Goal: Information Seeking & Learning: Check status

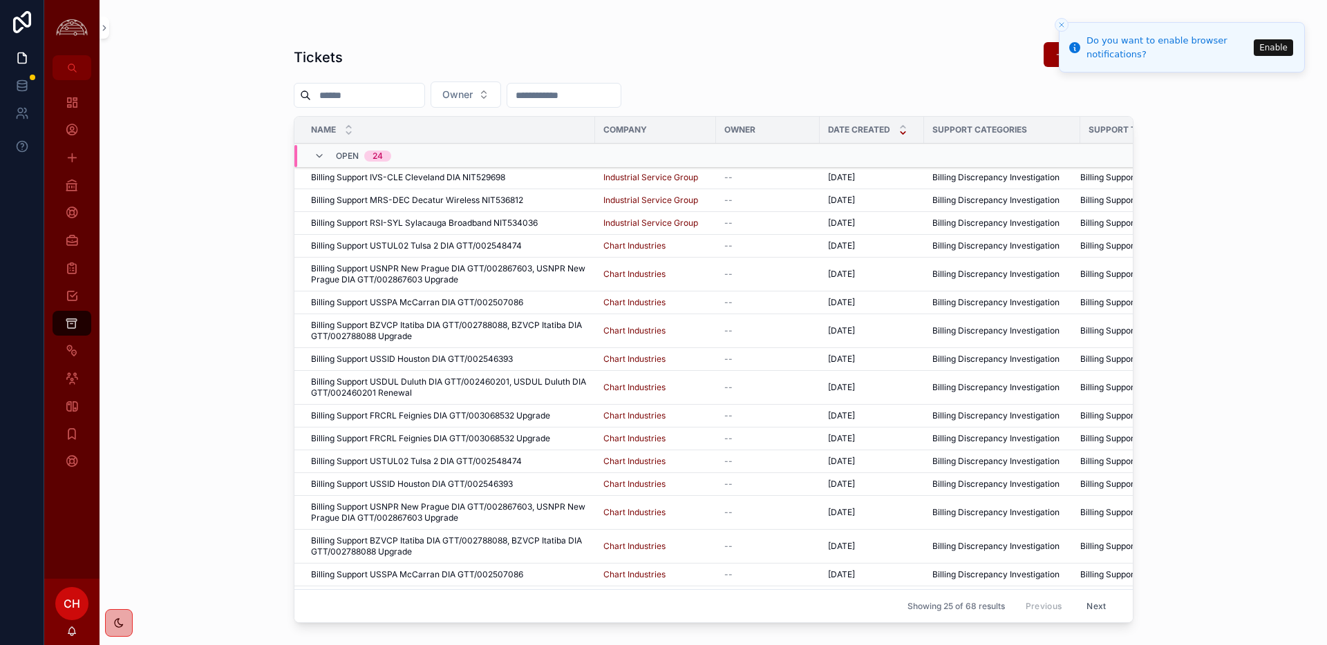
click at [503, 168] on td "Billing Support IVS-CLE Cleveland DIA NIT529698 Billing Support IVS-CLE Clevela…" at bounding box center [444, 178] width 301 height 23
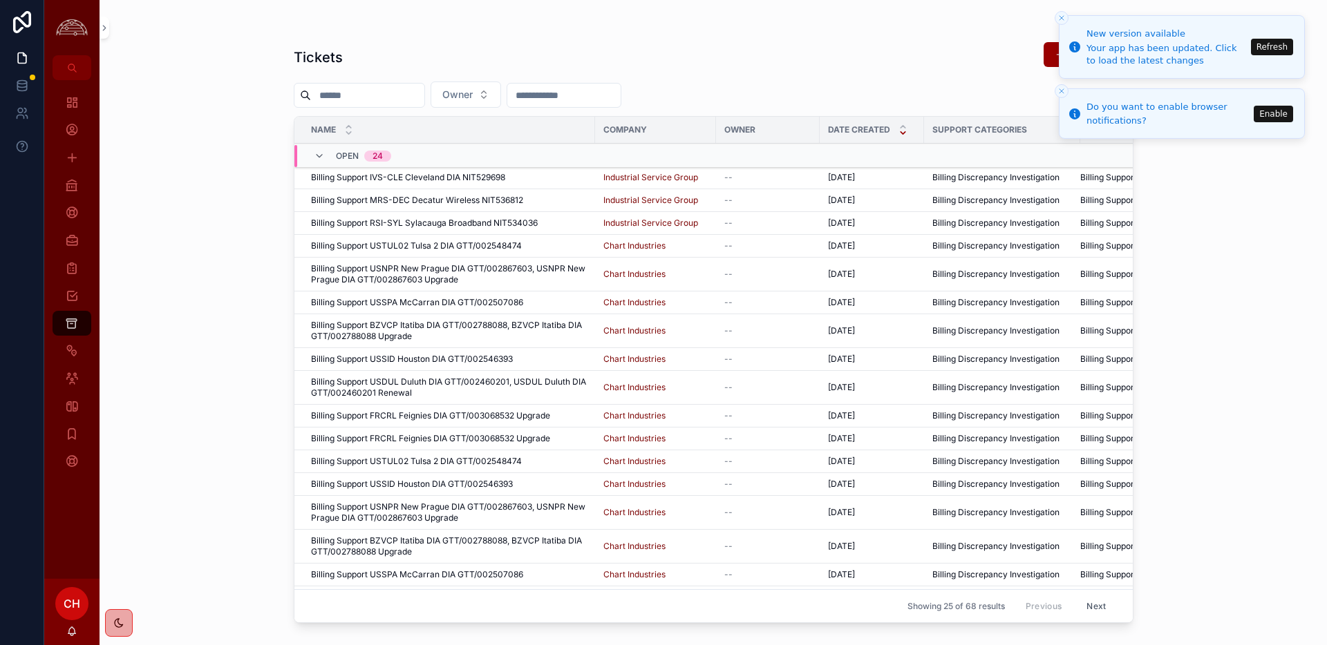
click at [1066, 18] on button "Close toast" at bounding box center [1062, 18] width 14 height 14
click at [1060, 88] on icon "Close toast" at bounding box center [1061, 91] width 8 height 8
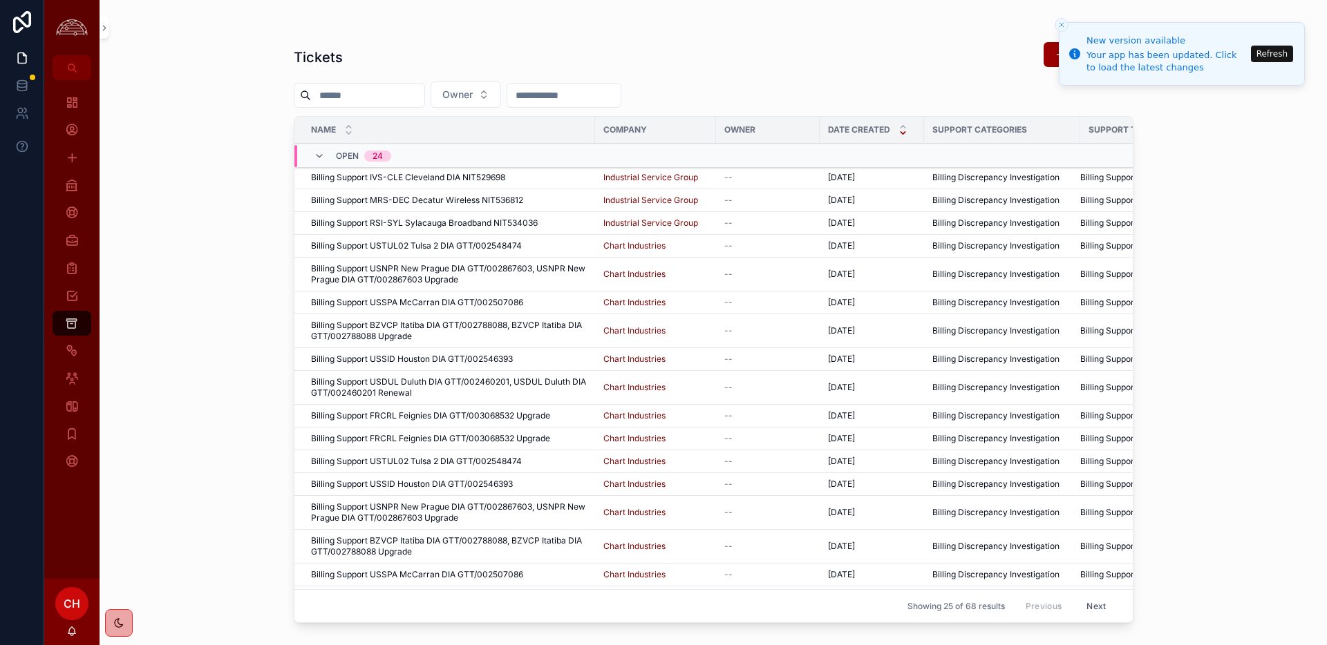
click at [1064, 22] on icon "Close toast" at bounding box center [1061, 25] width 8 height 8
click at [69, 189] on icon "scrollable content" at bounding box center [72, 185] width 14 height 14
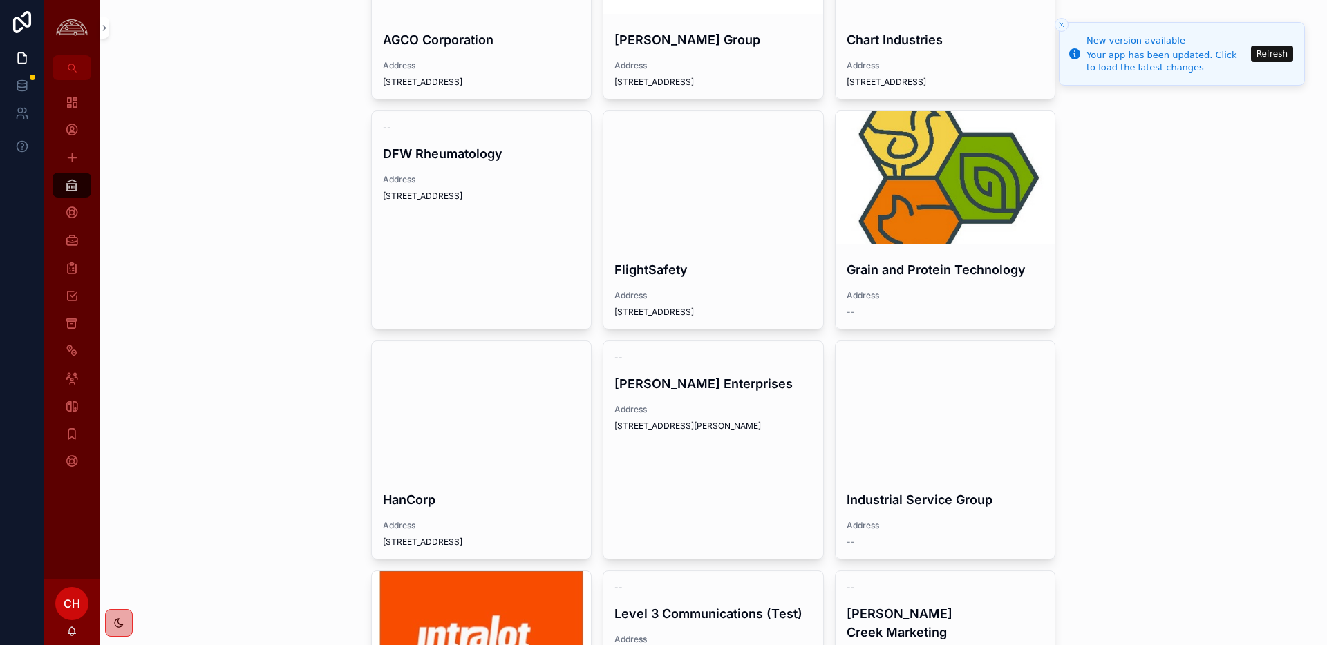
scroll to position [216, 0]
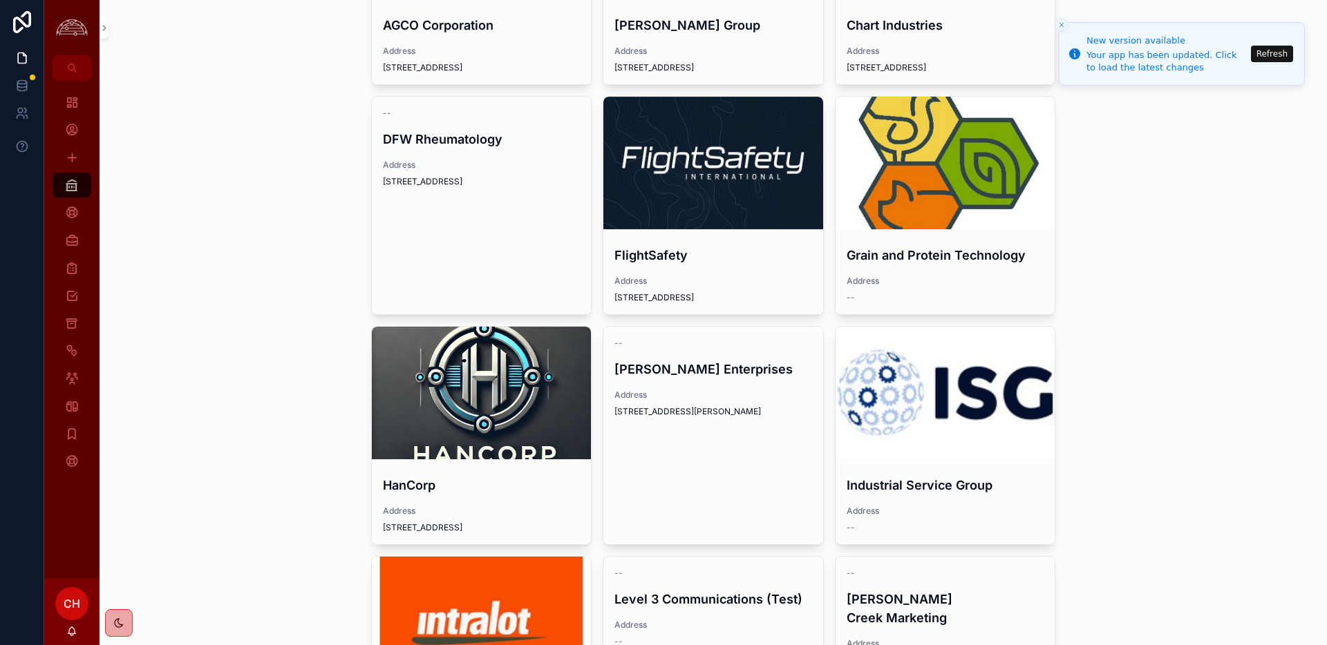
click at [952, 423] on div "scrollable content" at bounding box center [945, 393] width 220 height 133
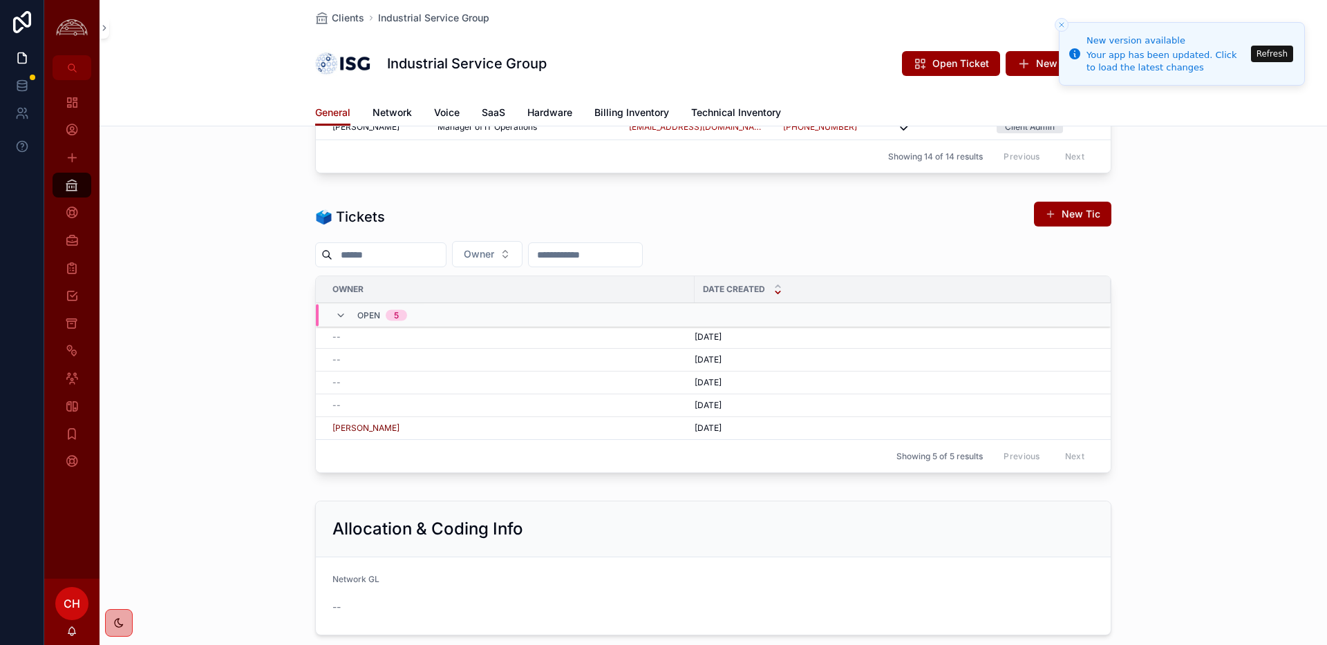
scroll to position [1039, 0]
click at [393, 108] on span "Network" at bounding box center [391, 113] width 39 height 14
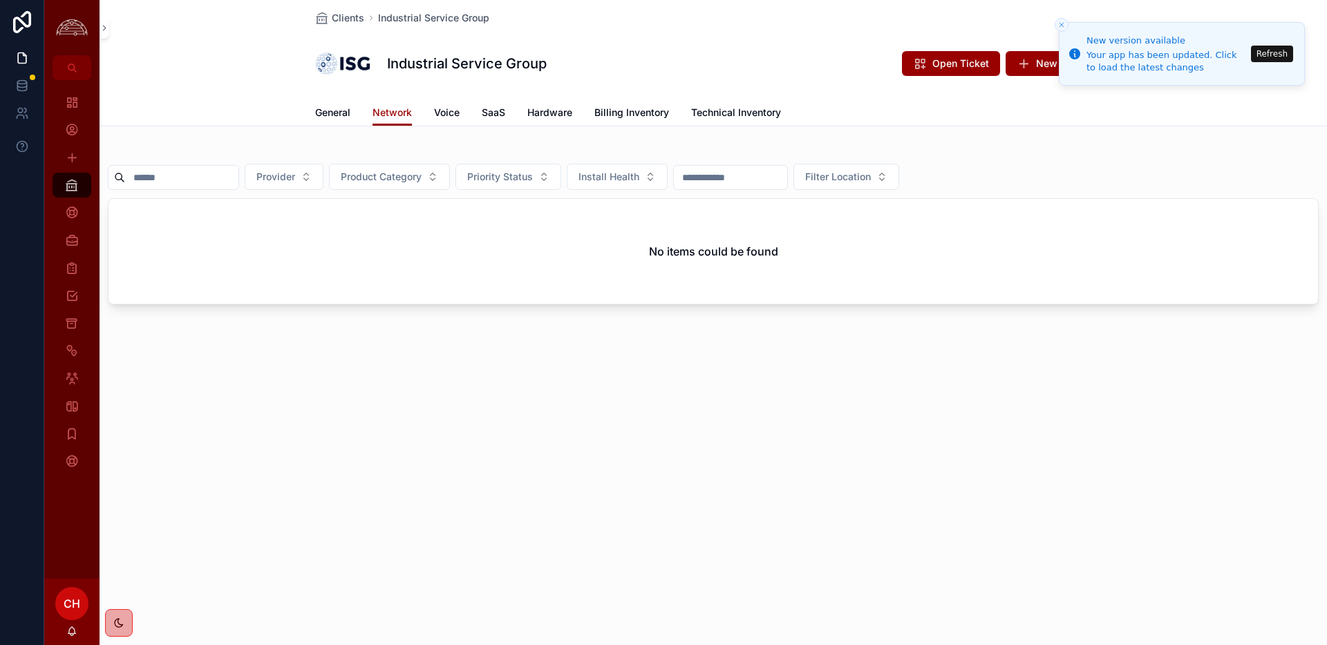
click at [335, 110] on span "General" at bounding box center [332, 113] width 35 height 14
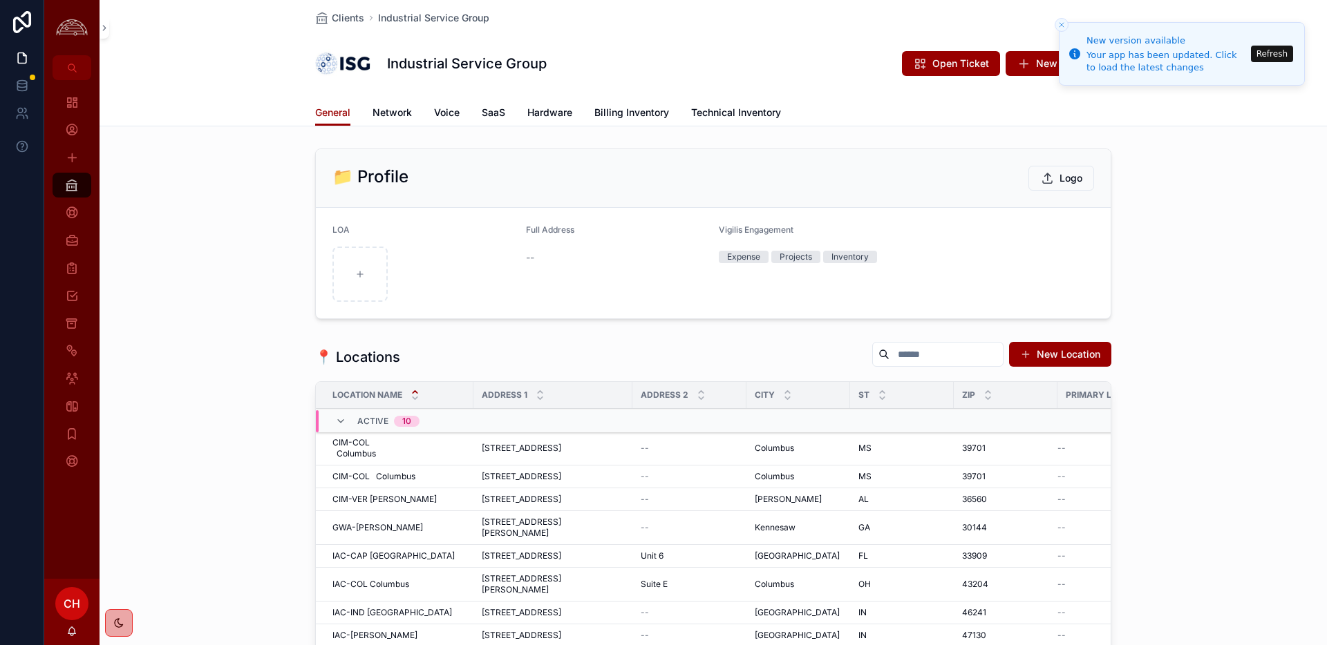
click at [648, 111] on span "Billing Inventory" at bounding box center [631, 113] width 75 height 14
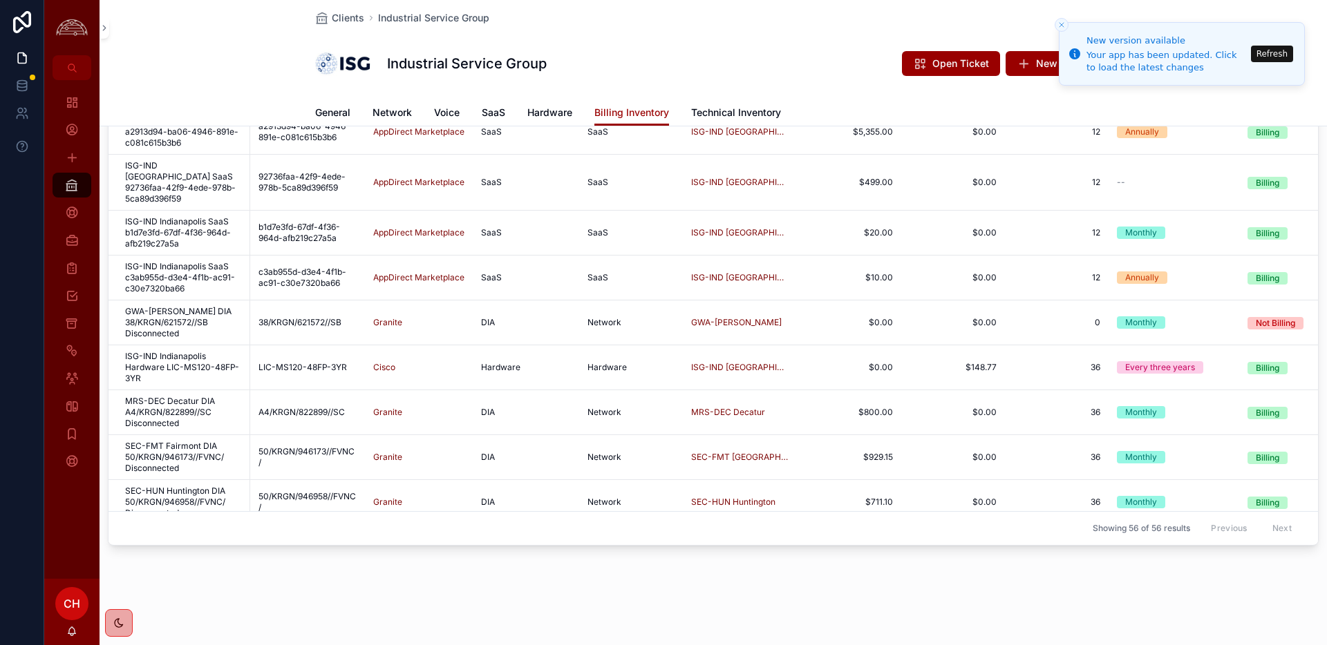
scroll to position [1949, 0]
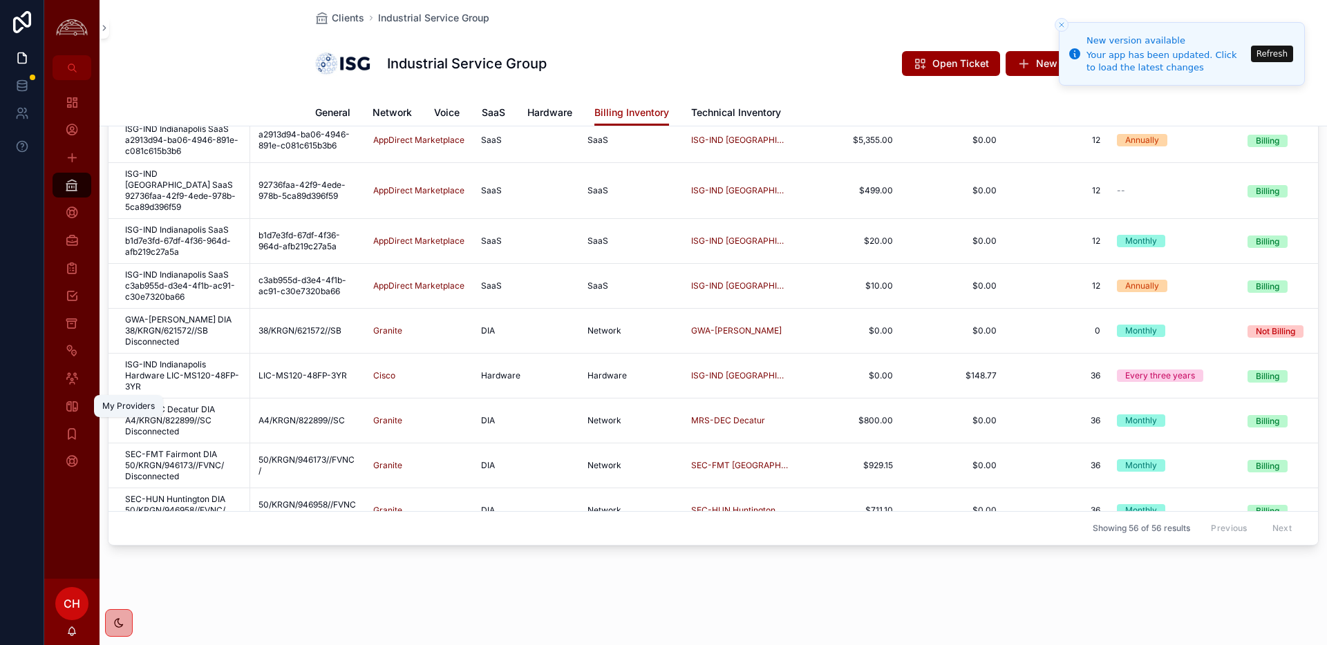
click at [77, 402] on icon "scrollable content" at bounding box center [72, 406] width 14 height 14
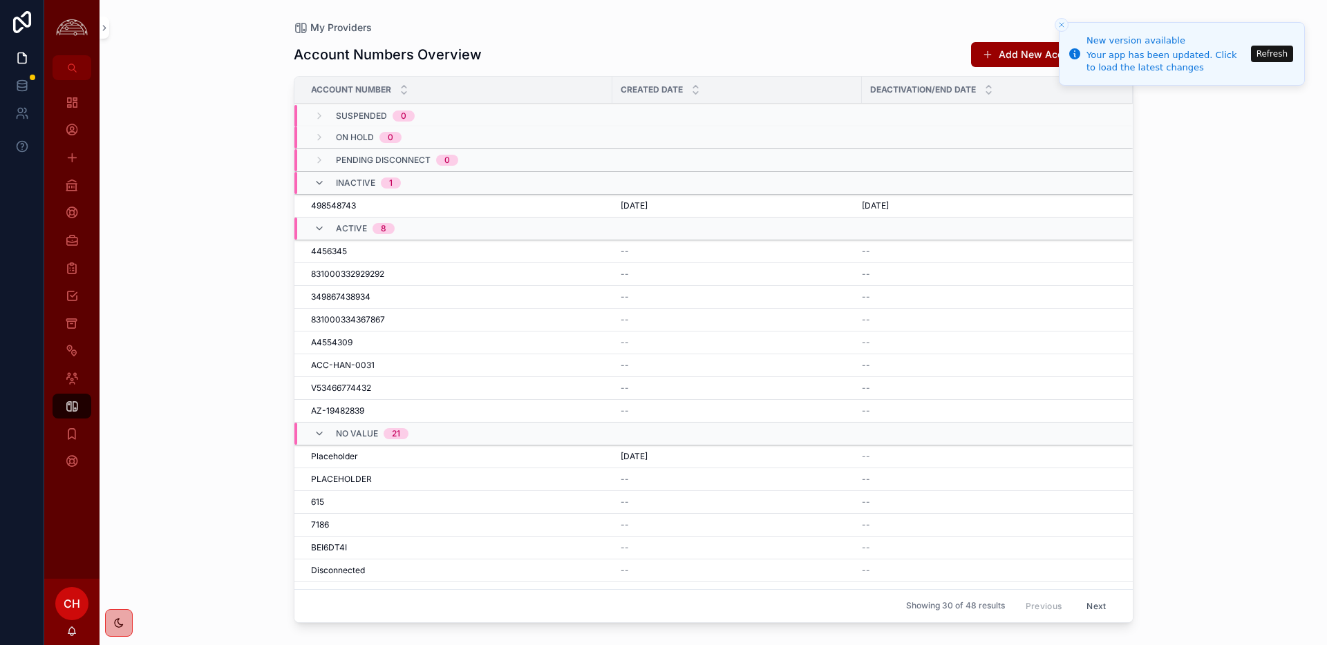
click at [314, 226] on icon "scrollable content" at bounding box center [319, 228] width 11 height 11
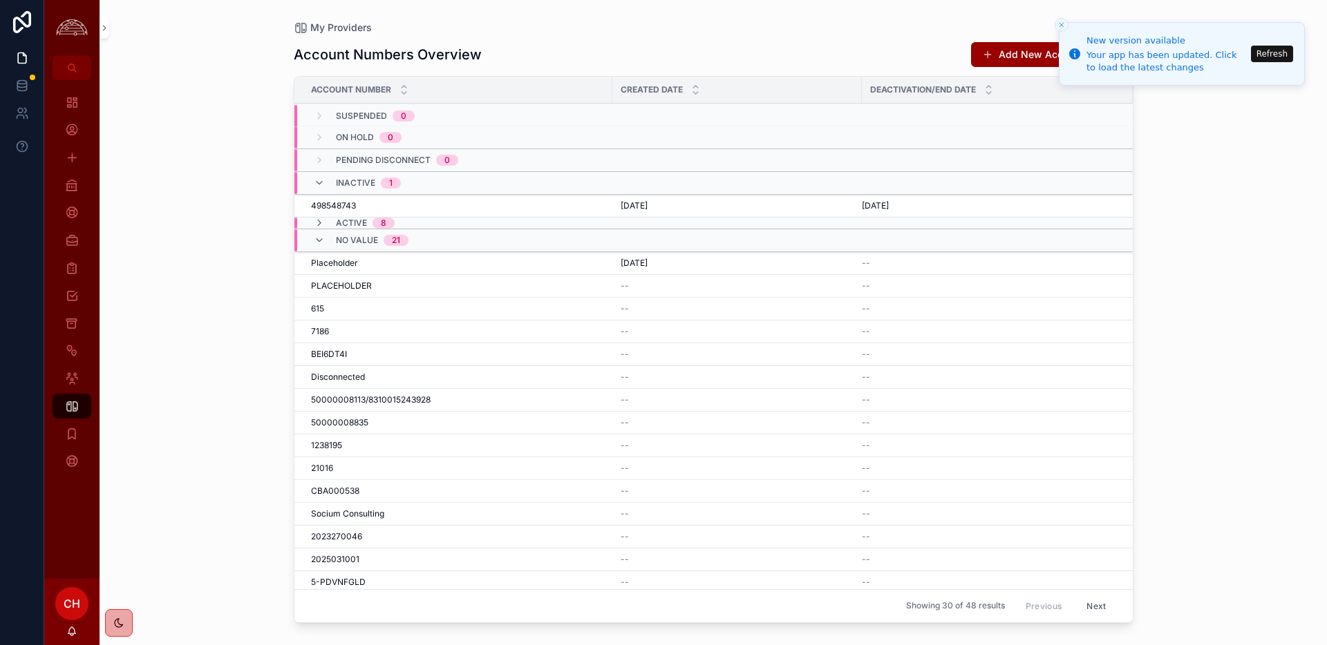
click at [314, 184] on icon "scrollable content" at bounding box center [319, 183] width 11 height 11
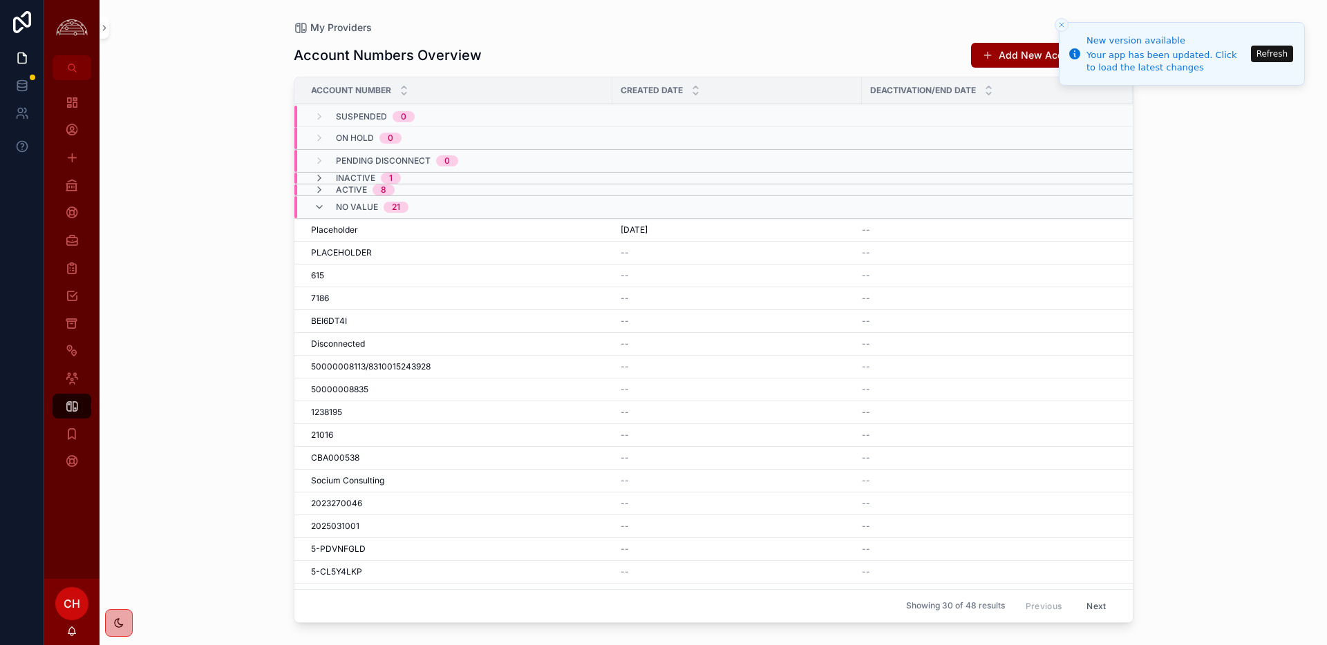
click at [317, 205] on icon "scrollable content" at bounding box center [319, 207] width 11 height 11
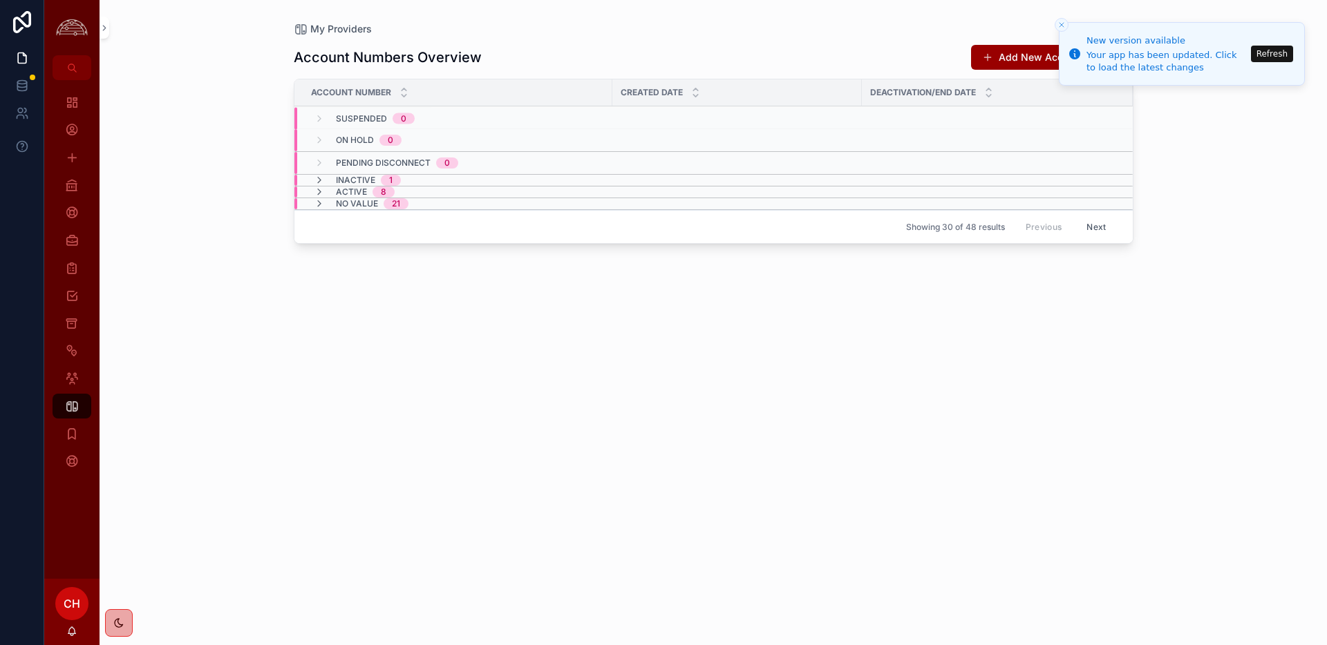
click at [320, 205] on icon "scrollable content" at bounding box center [319, 203] width 11 height 11
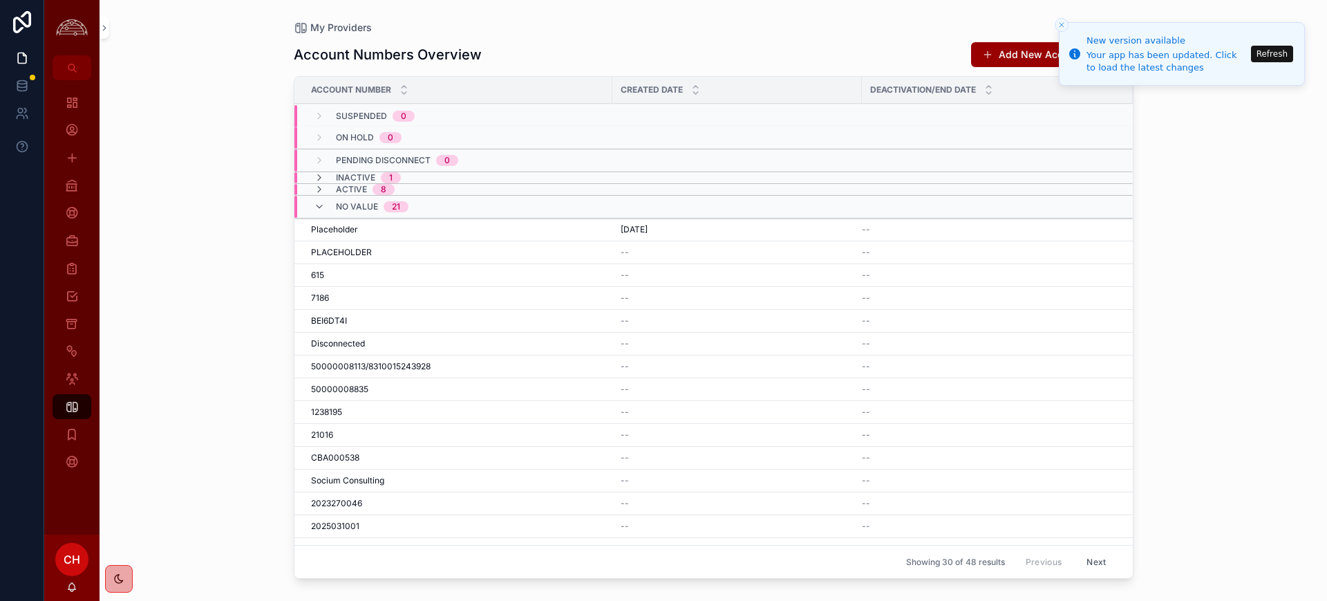
click at [314, 205] on icon "scrollable content" at bounding box center [319, 206] width 11 height 11
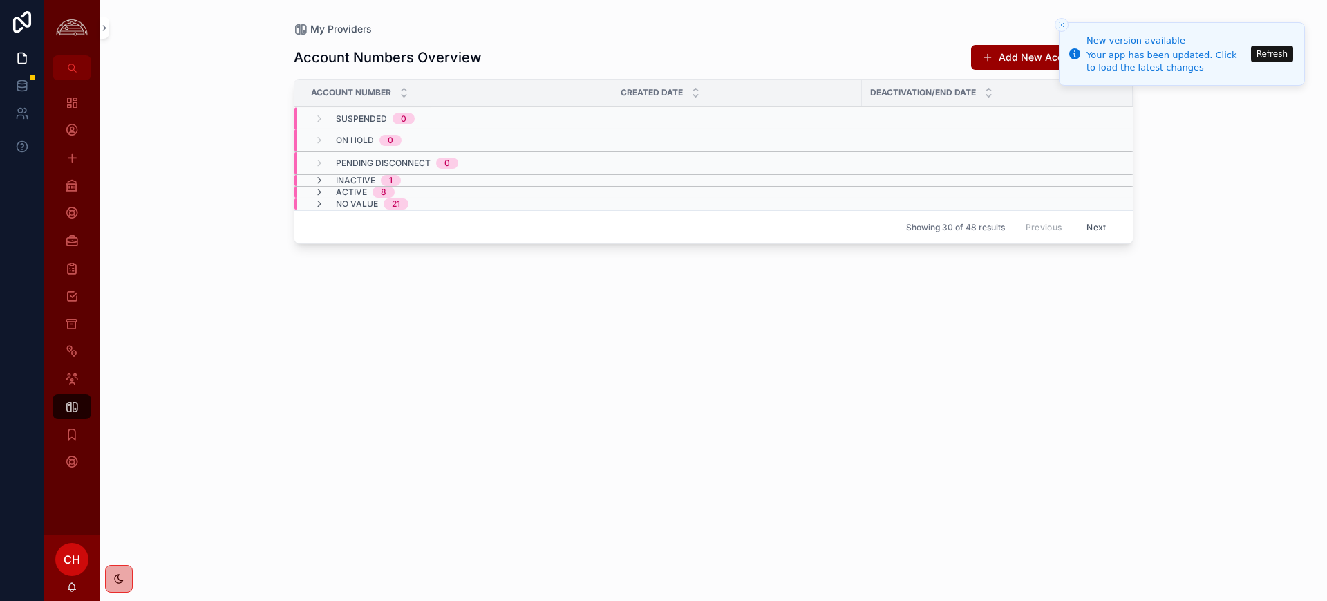
click at [1276, 46] on button "Refresh" at bounding box center [1272, 54] width 42 height 17
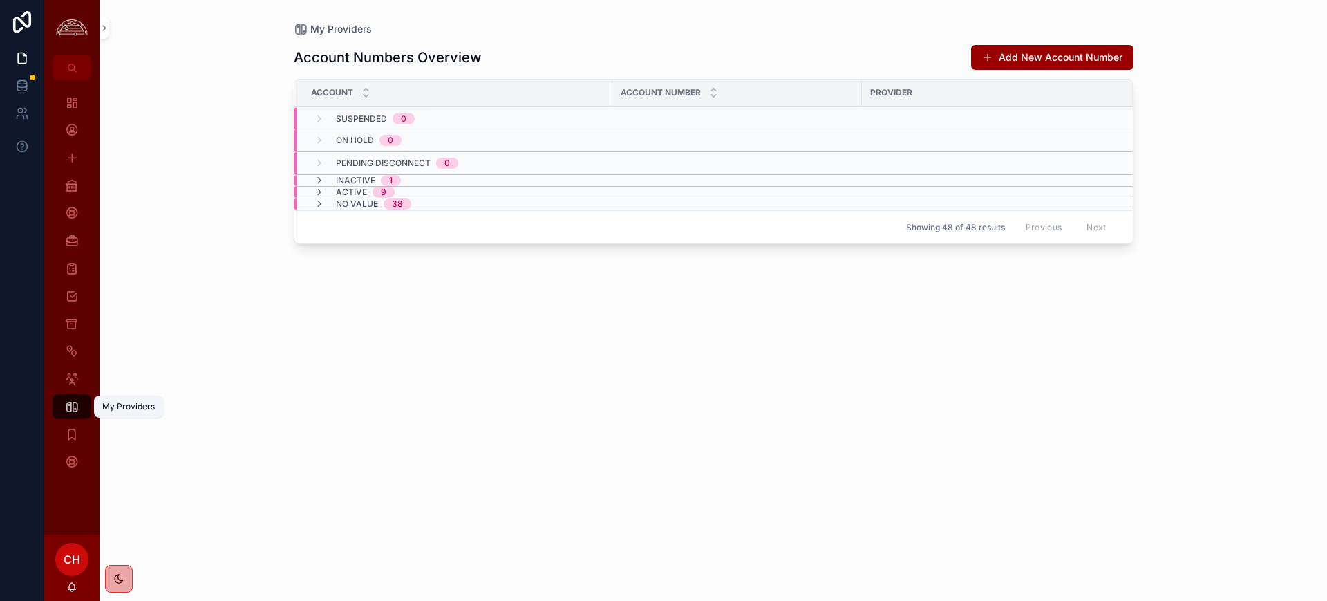
click at [73, 406] on icon "scrollable content" at bounding box center [72, 406] width 14 height 14
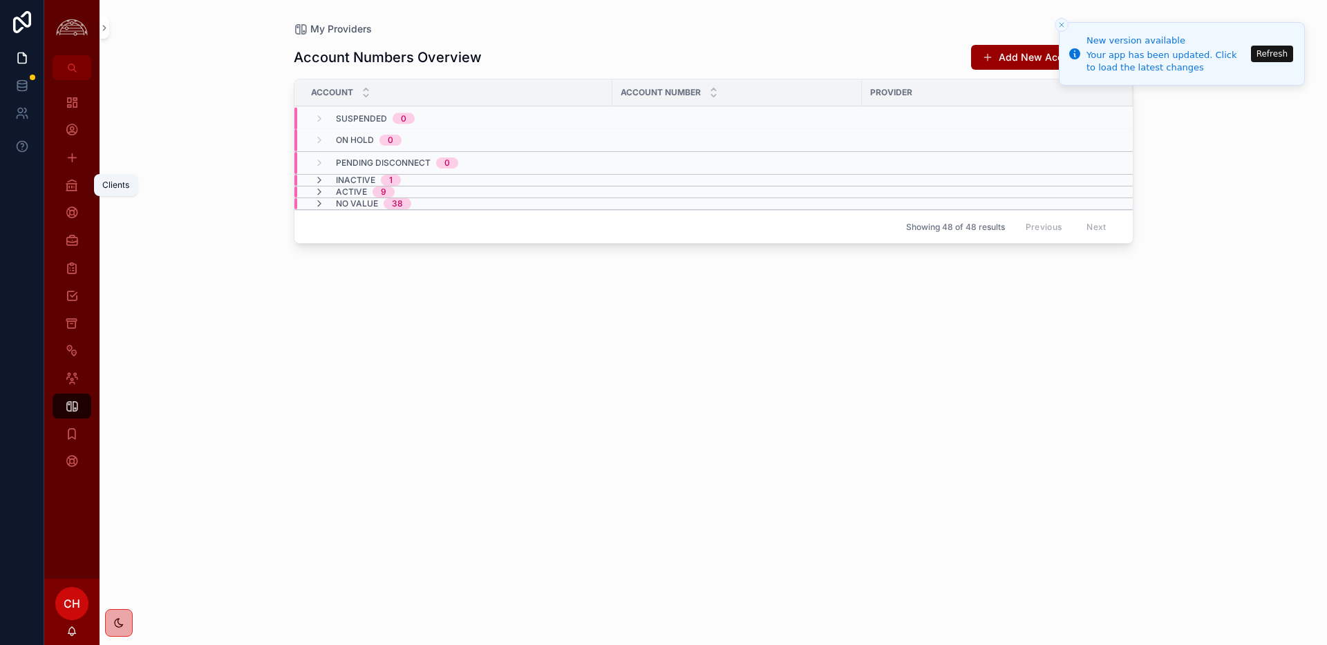
click at [74, 186] on icon "scrollable content" at bounding box center [72, 185] width 14 height 14
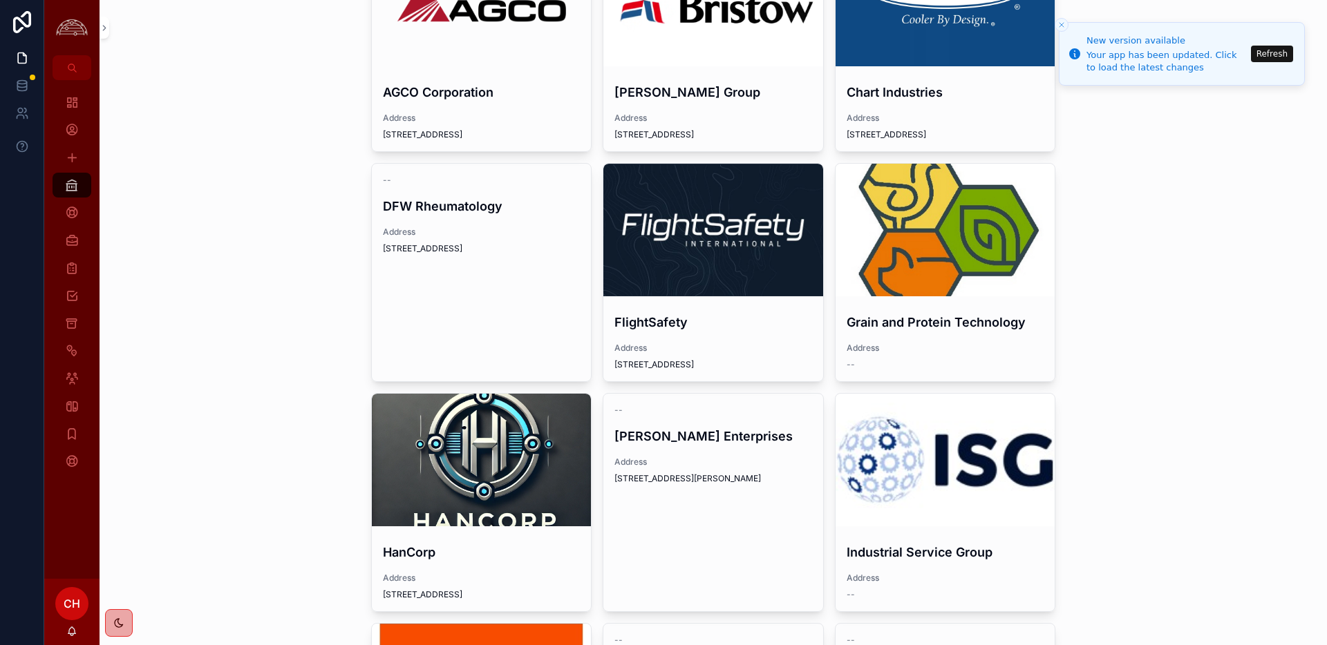
scroll to position [161, 0]
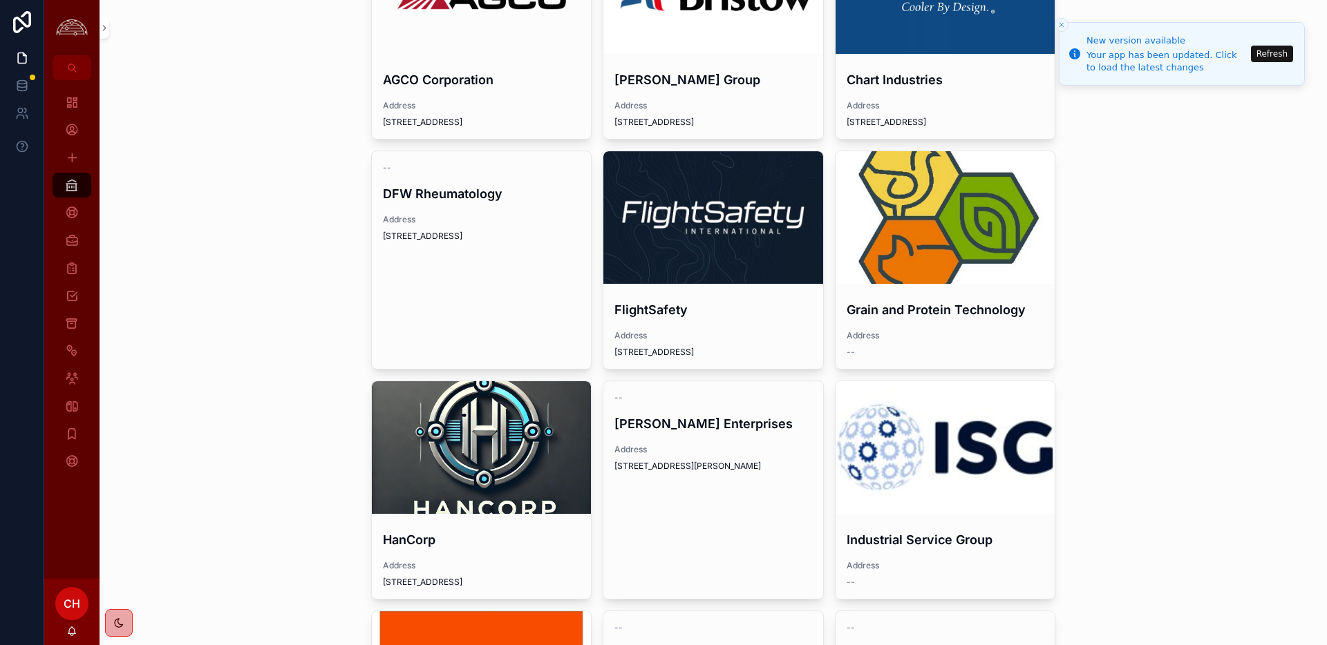
click at [917, 390] on div "scrollable content" at bounding box center [945, 447] width 220 height 133
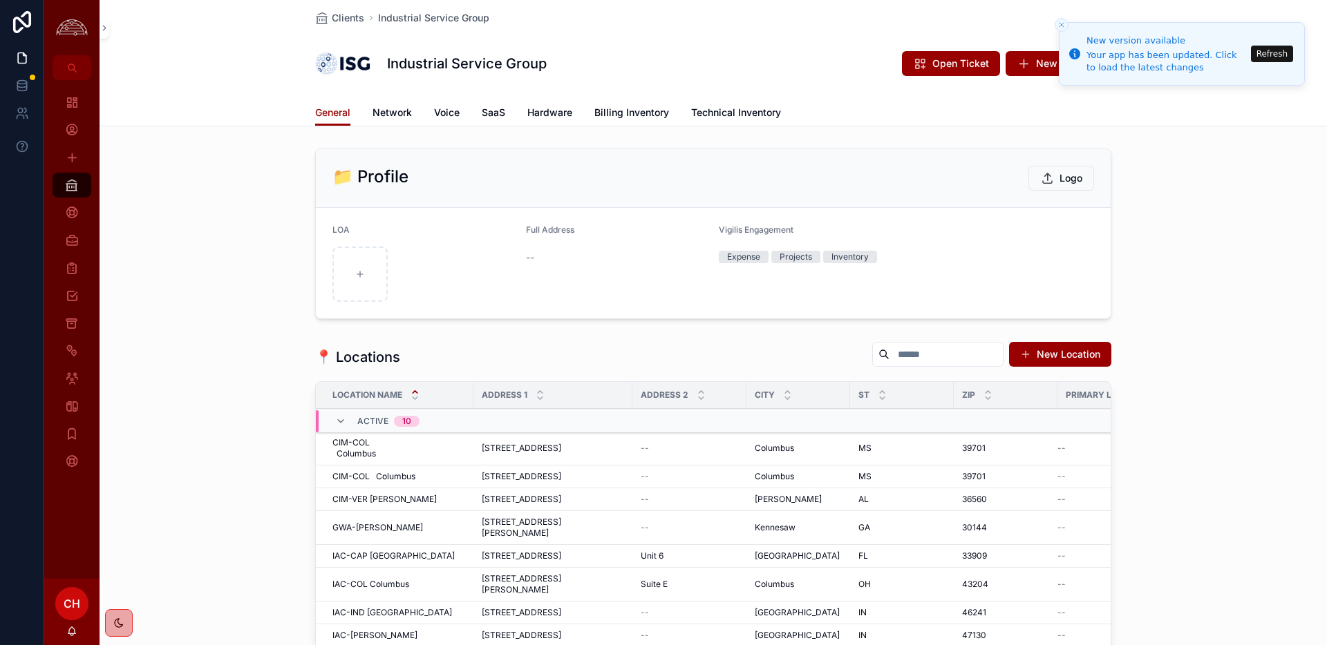
click at [412, 117] on span "Network" at bounding box center [391, 113] width 39 height 14
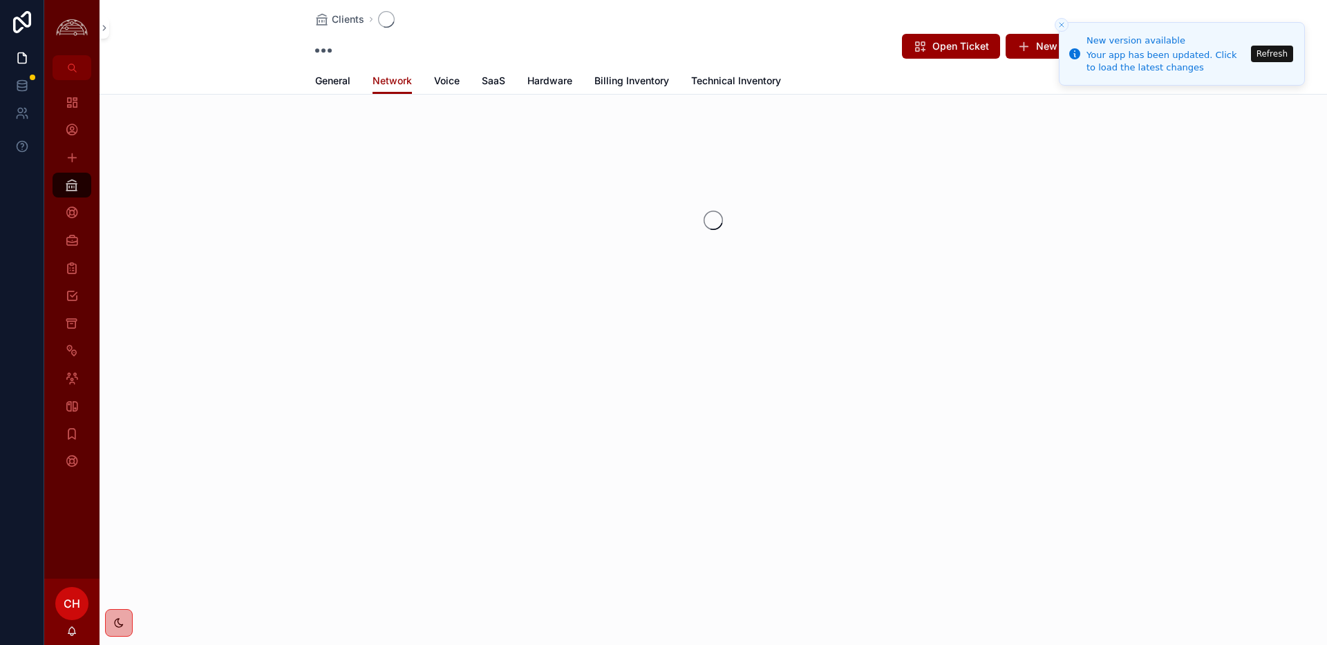
click at [405, 88] on span "Network" at bounding box center [391, 81] width 39 height 14
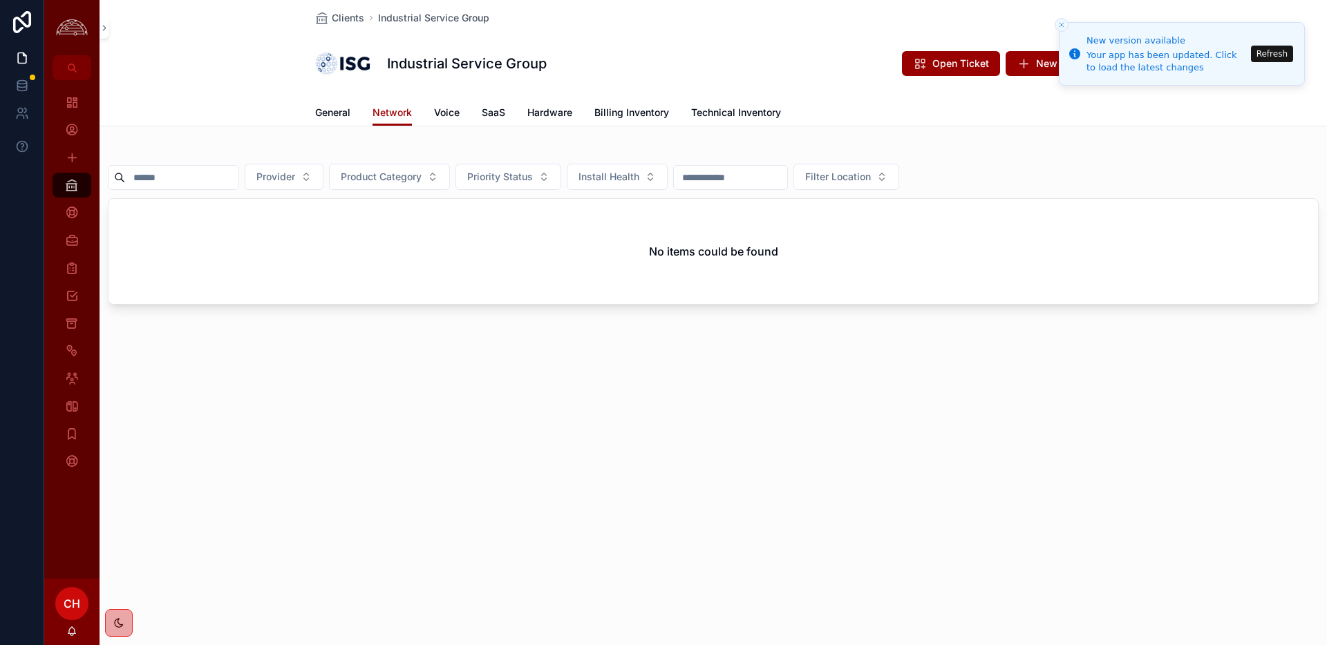
click at [446, 113] on span "Voice" at bounding box center [447, 113] width 26 height 14
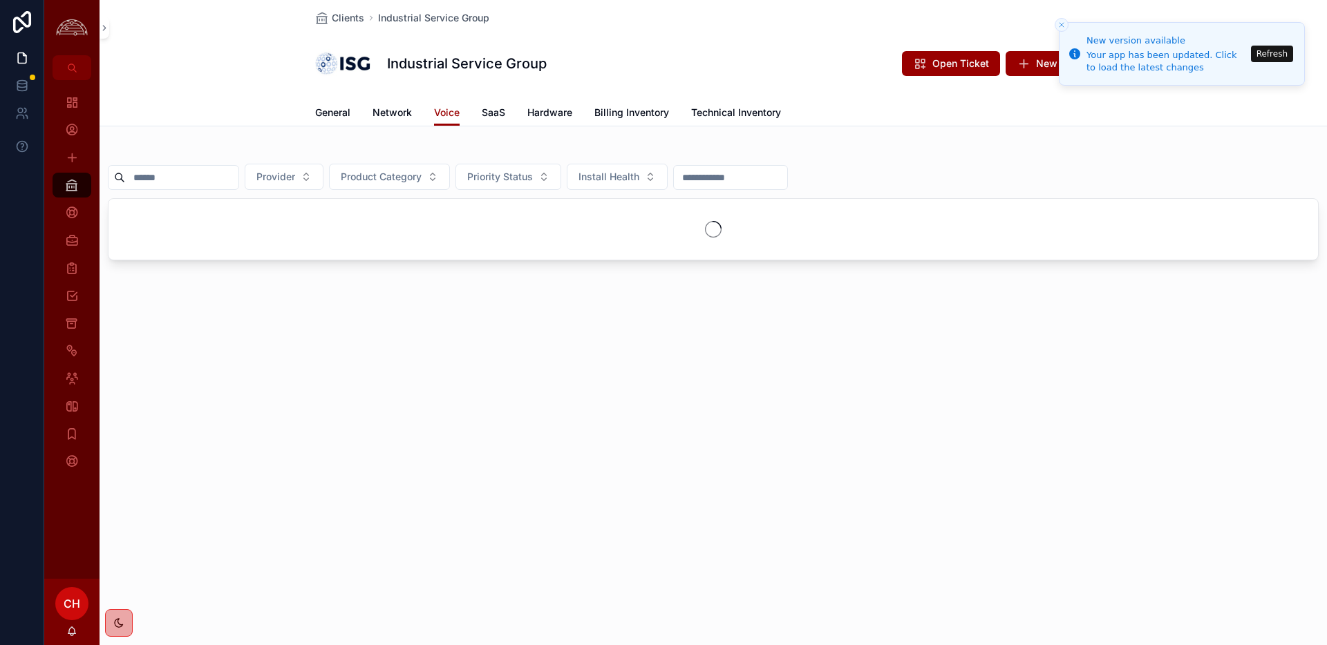
click at [601, 115] on span "Billing Inventory" at bounding box center [631, 113] width 75 height 14
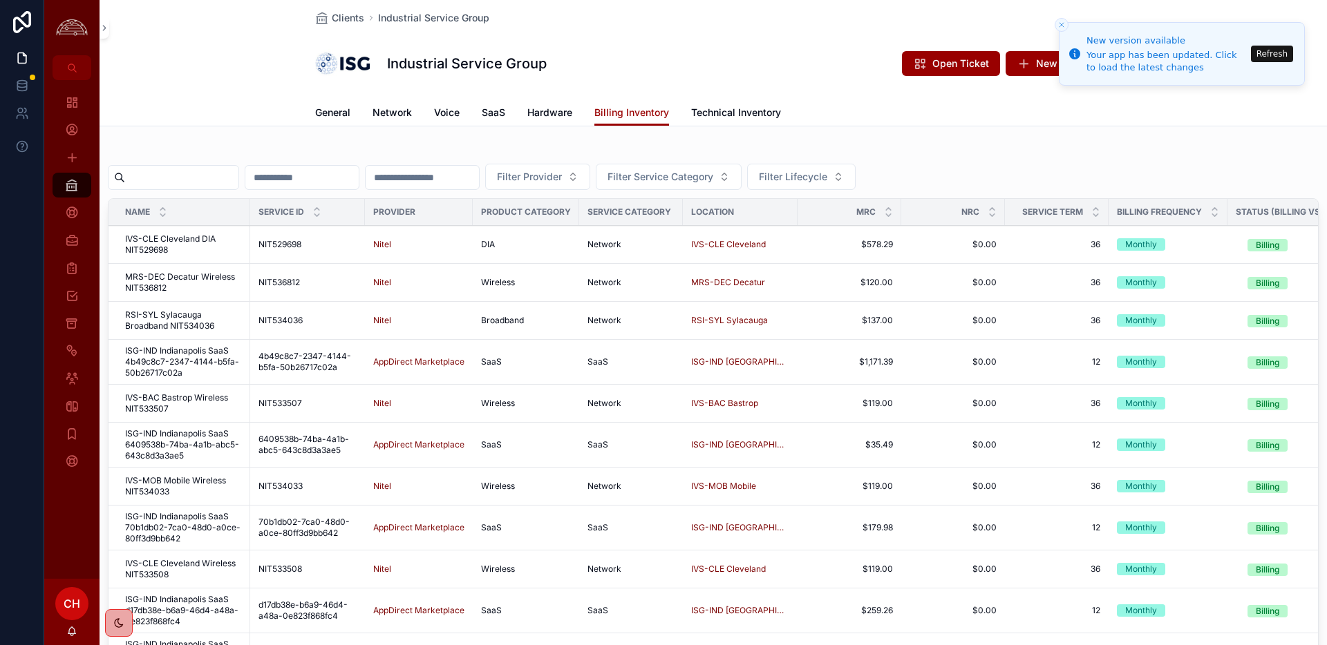
click at [224, 178] on input "scrollable content" at bounding box center [181, 177] width 113 height 19
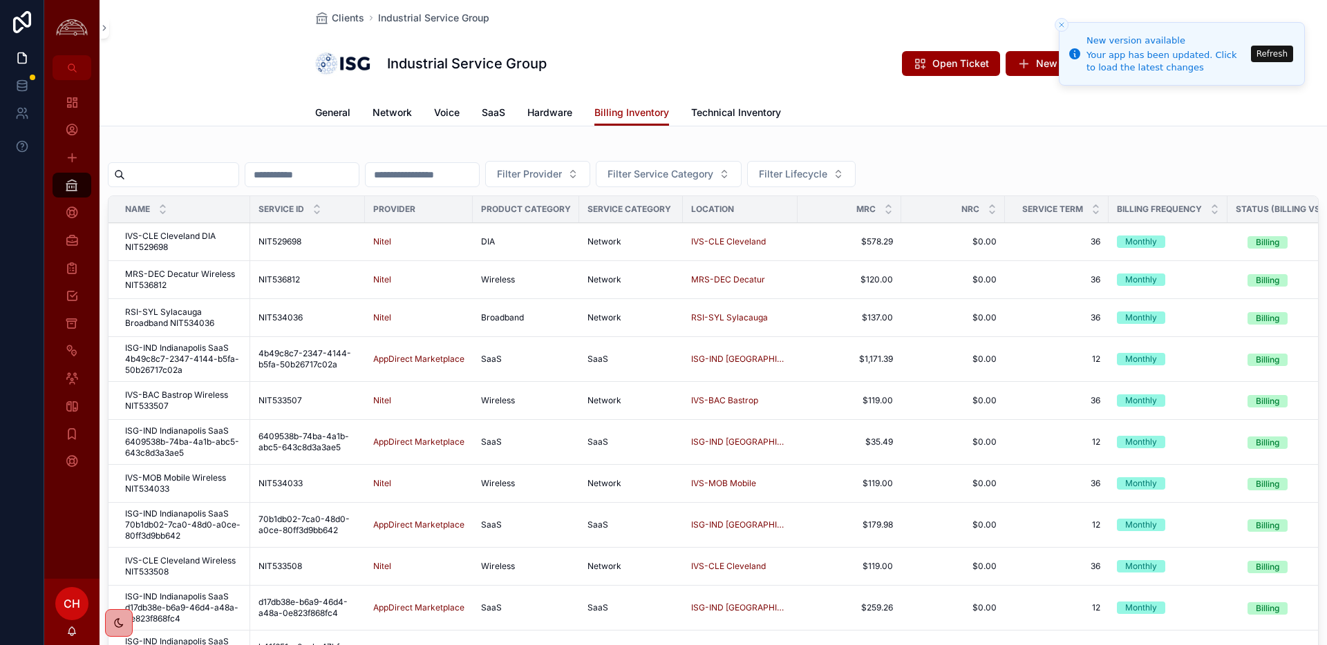
paste input "*********"
type input "*********"
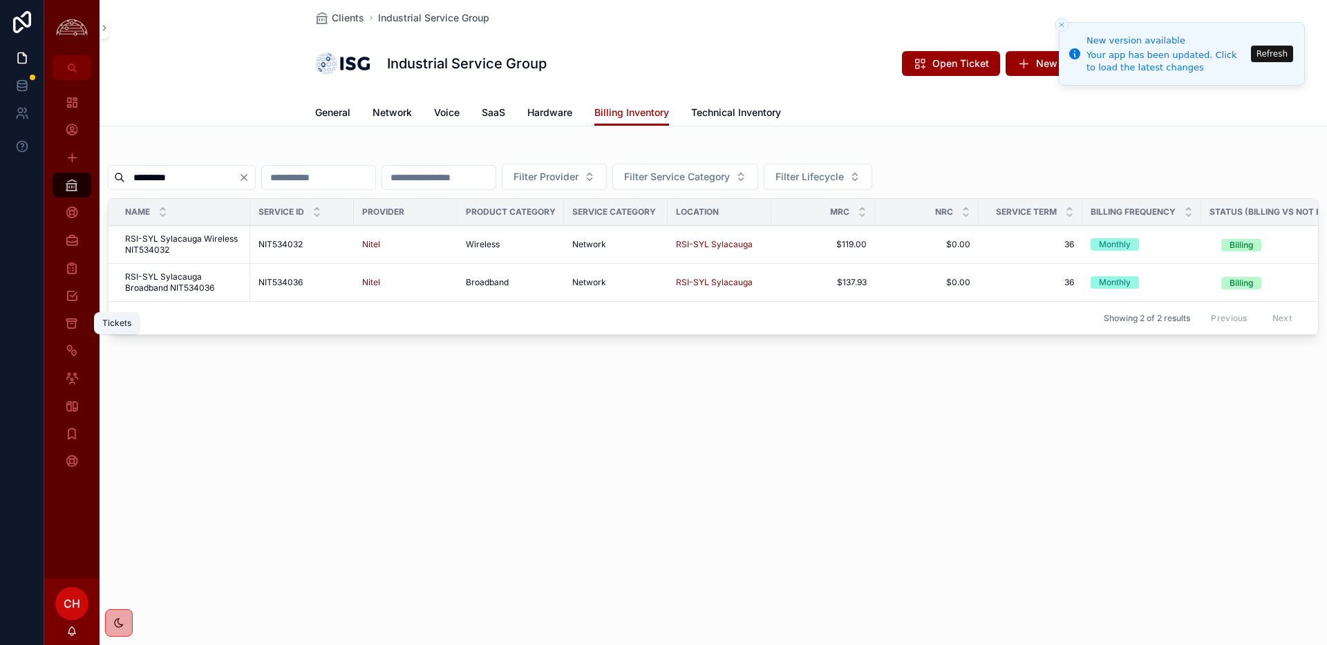
click at [81, 326] on div "Tickets" at bounding box center [72, 323] width 22 height 22
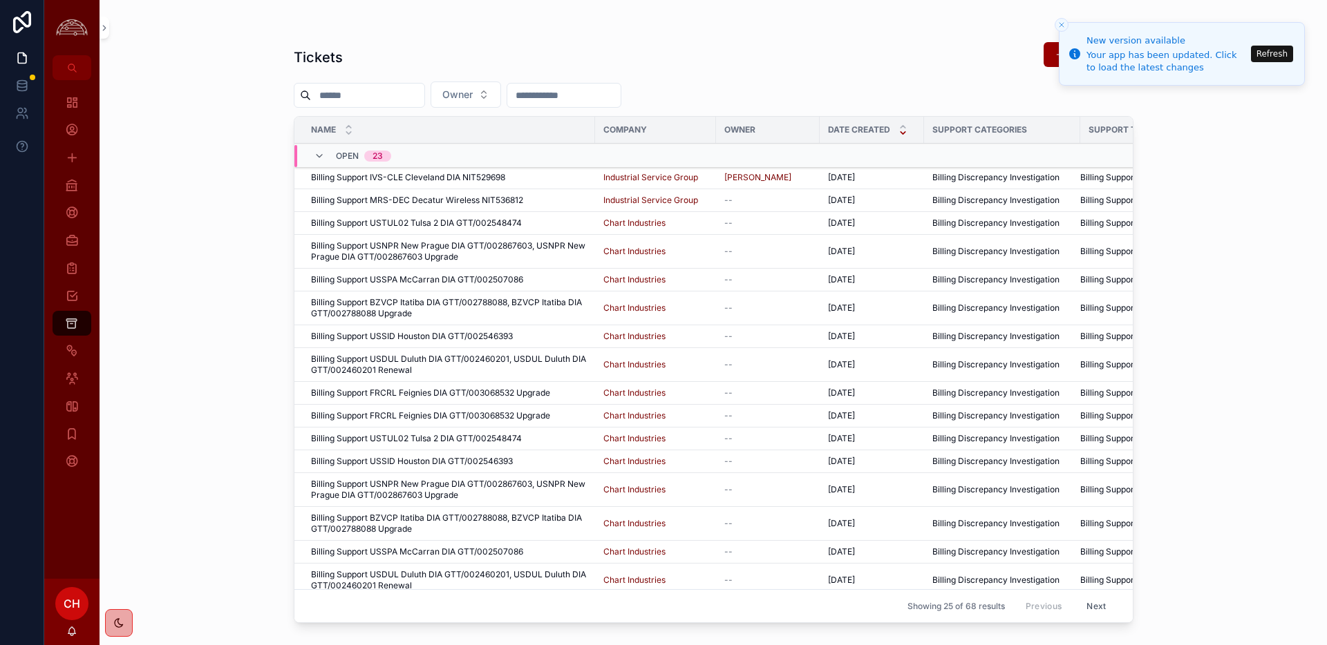
click at [515, 203] on span "Billing Support MRS-DEC Decatur Wireless NIT536812" at bounding box center [417, 200] width 212 height 11
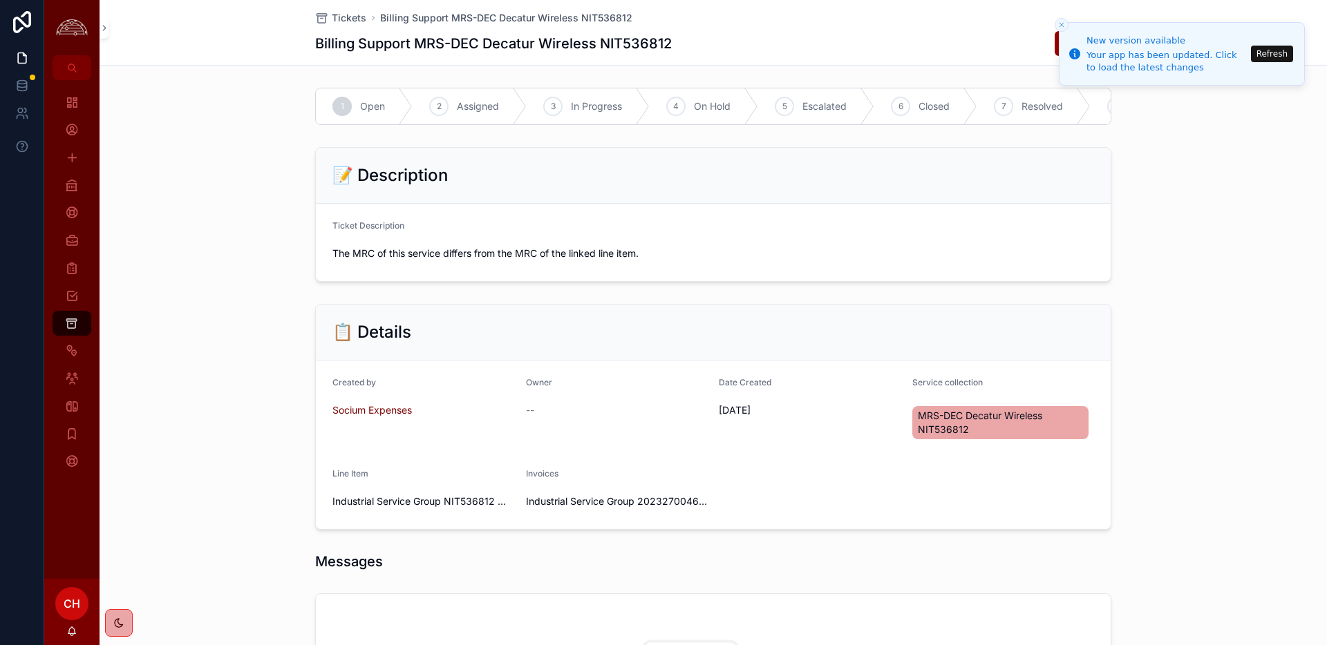
click at [634, 47] on h1 "Billing Support MRS-DEC Decatur Wireless NIT536812" at bounding box center [493, 43] width 357 height 19
copy h1 "NIT536812"
click at [1064, 27] on icon "Close toast" at bounding box center [1061, 25] width 8 height 8
click at [1059, 24] on icon "Close toast" at bounding box center [1061, 25] width 8 height 8
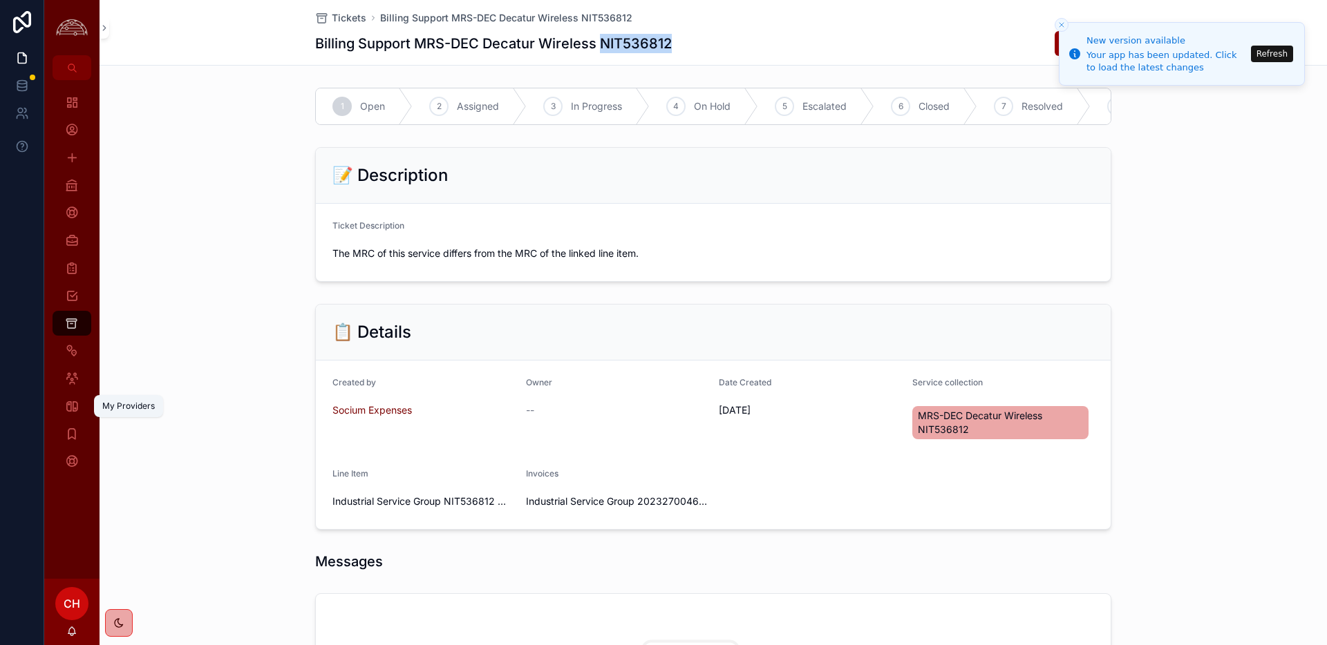
click at [76, 407] on icon "scrollable content" at bounding box center [72, 406] width 14 height 14
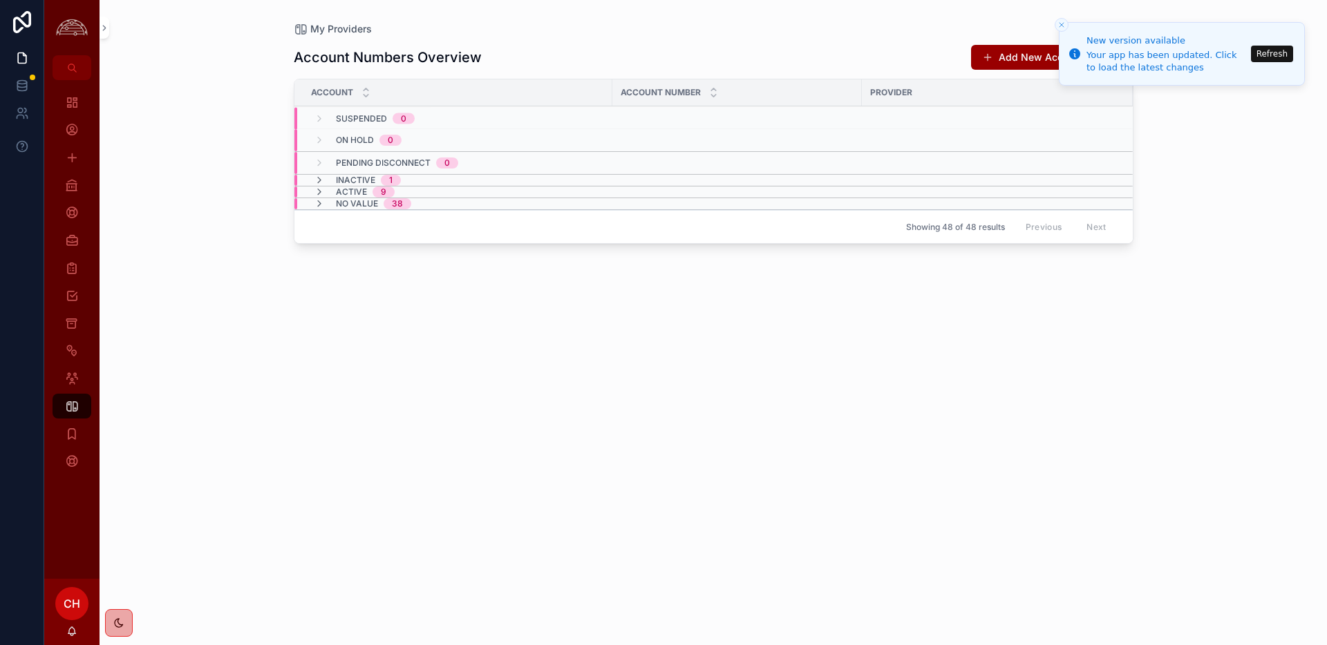
click at [322, 202] on icon "scrollable content" at bounding box center [319, 203] width 11 height 11
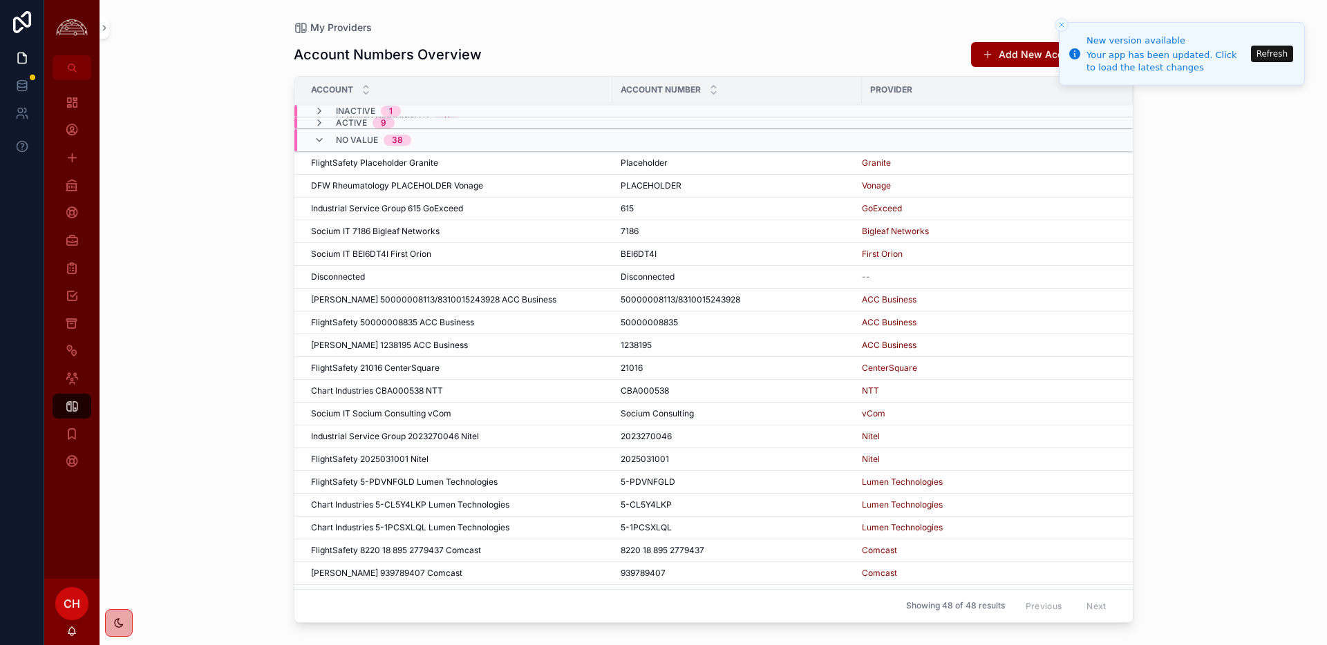
scroll to position [61, 0]
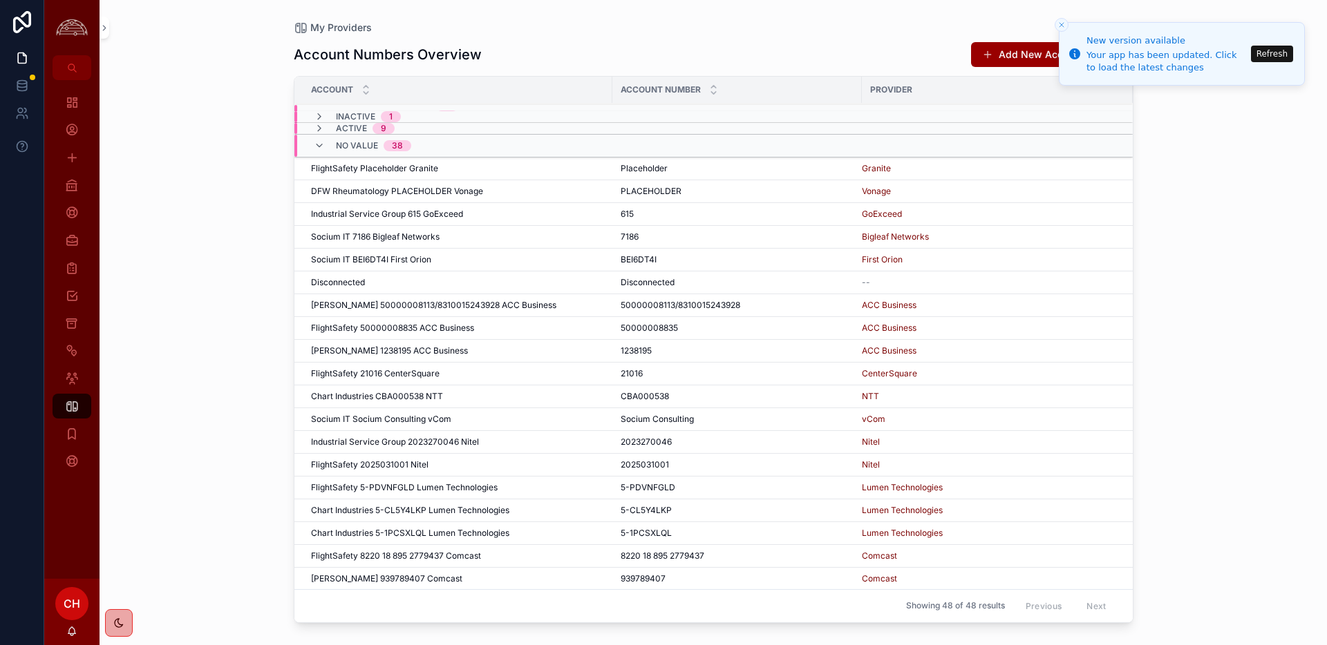
click at [493, 440] on div "Industrial Service Group 2023270046 Nitel Industrial Service Group 2023270046 N…" at bounding box center [457, 442] width 293 height 11
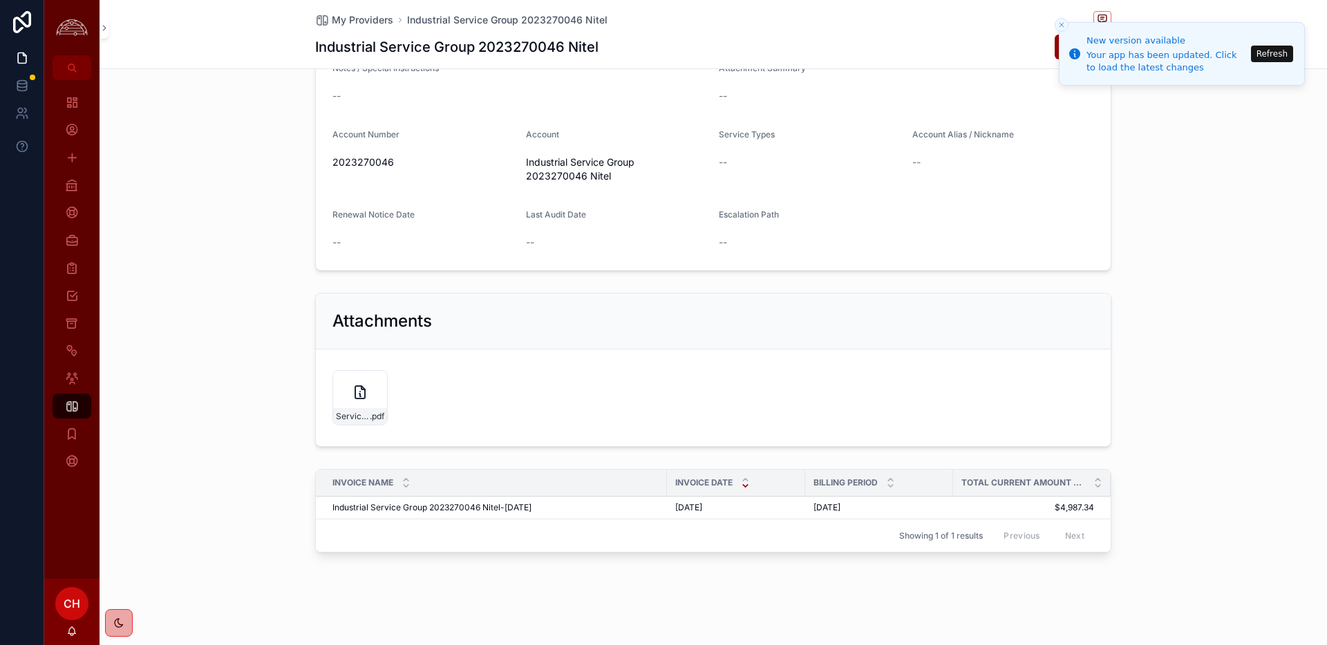
scroll to position [203, 0]
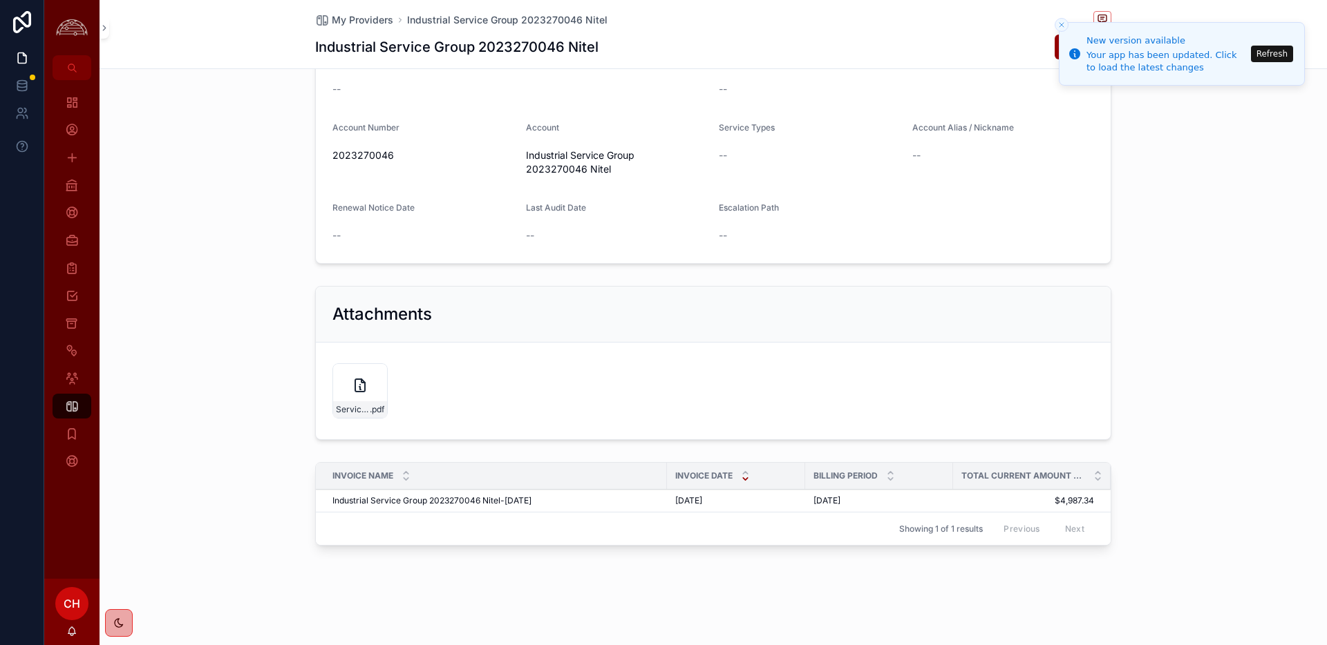
click at [1061, 27] on icon "Close toast" at bounding box center [1061, 25] width 8 height 8
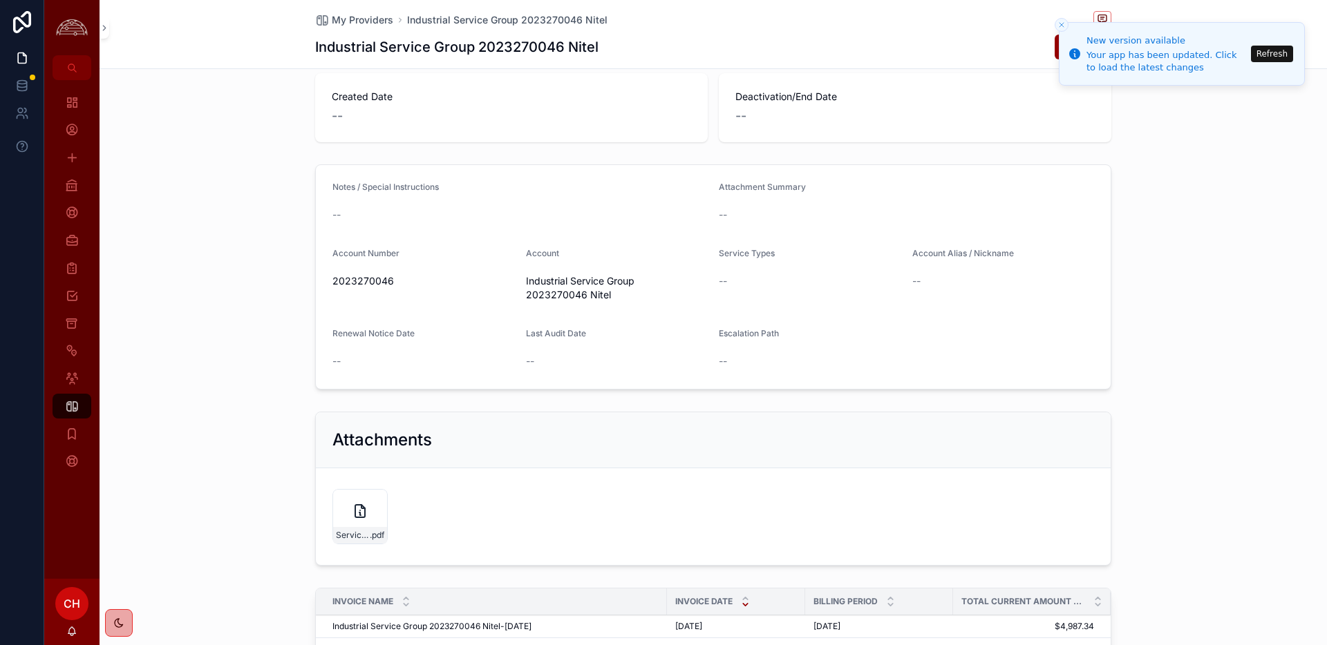
scroll to position [61, 0]
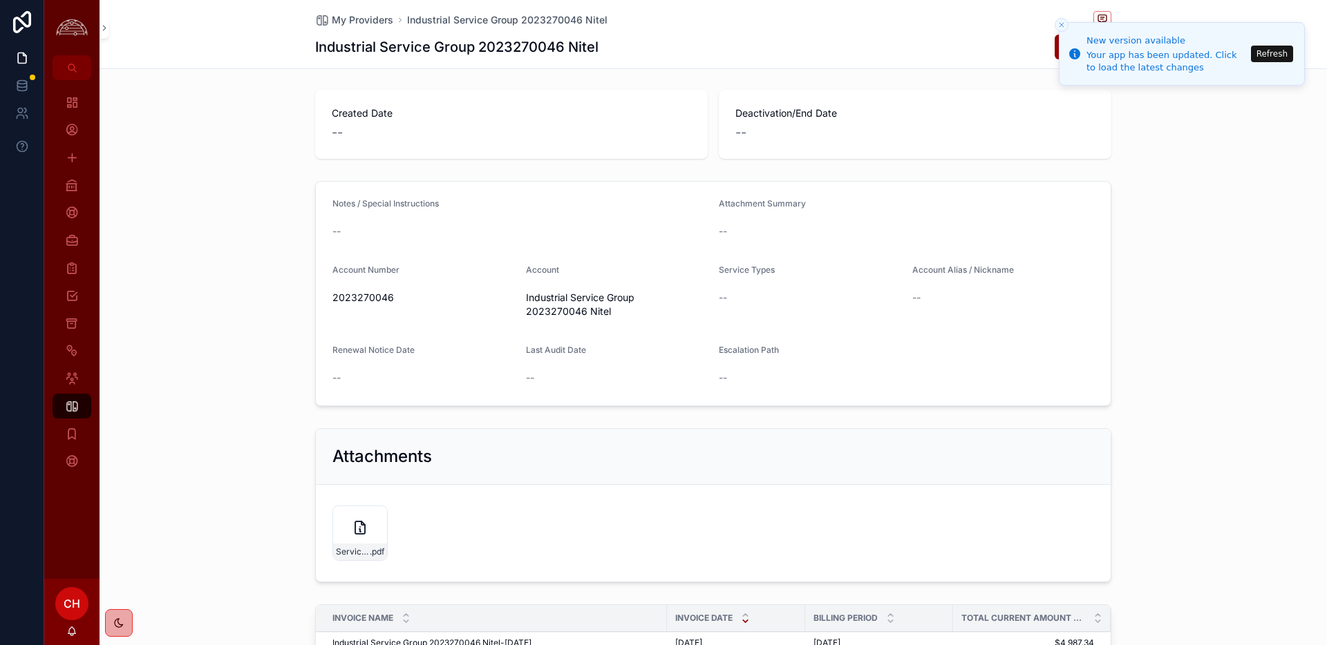
click at [1064, 29] on button "Close toast" at bounding box center [1062, 25] width 14 height 14
click at [1059, 26] on icon "Close toast" at bounding box center [1061, 25] width 8 height 8
click at [1275, 55] on button "Refresh" at bounding box center [1272, 54] width 42 height 17
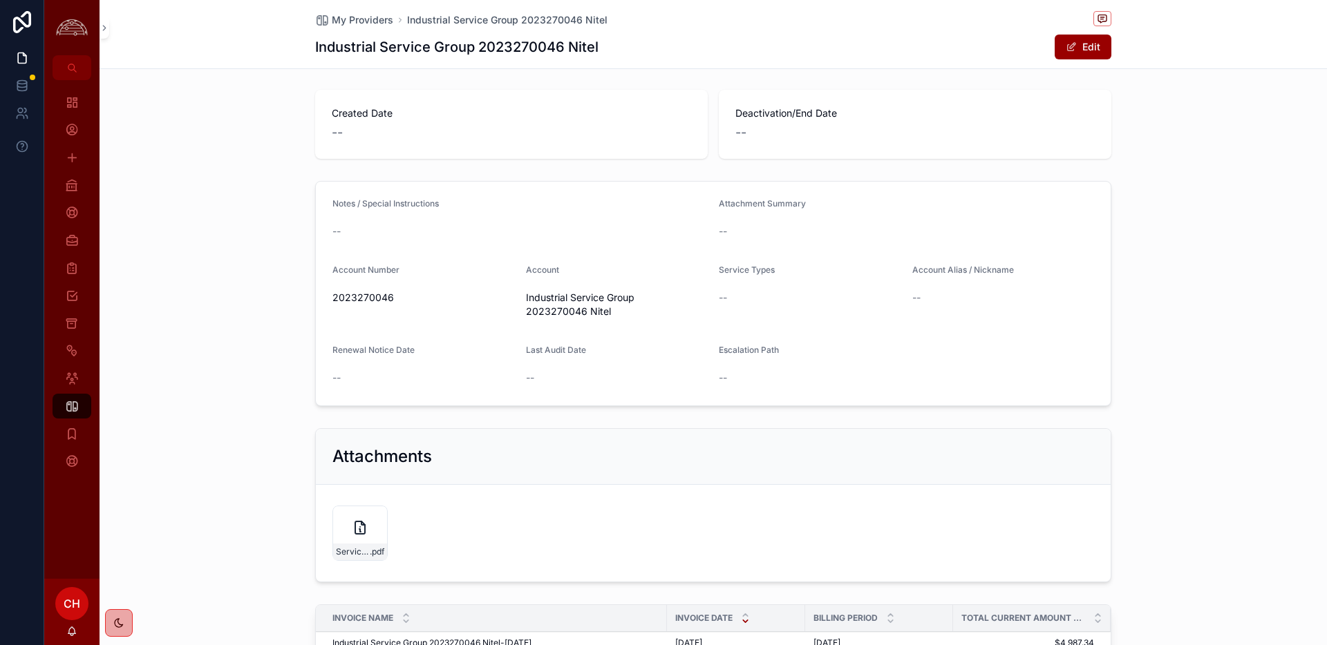
click at [1087, 50] on button "Edit" at bounding box center [1083, 47] width 57 height 25
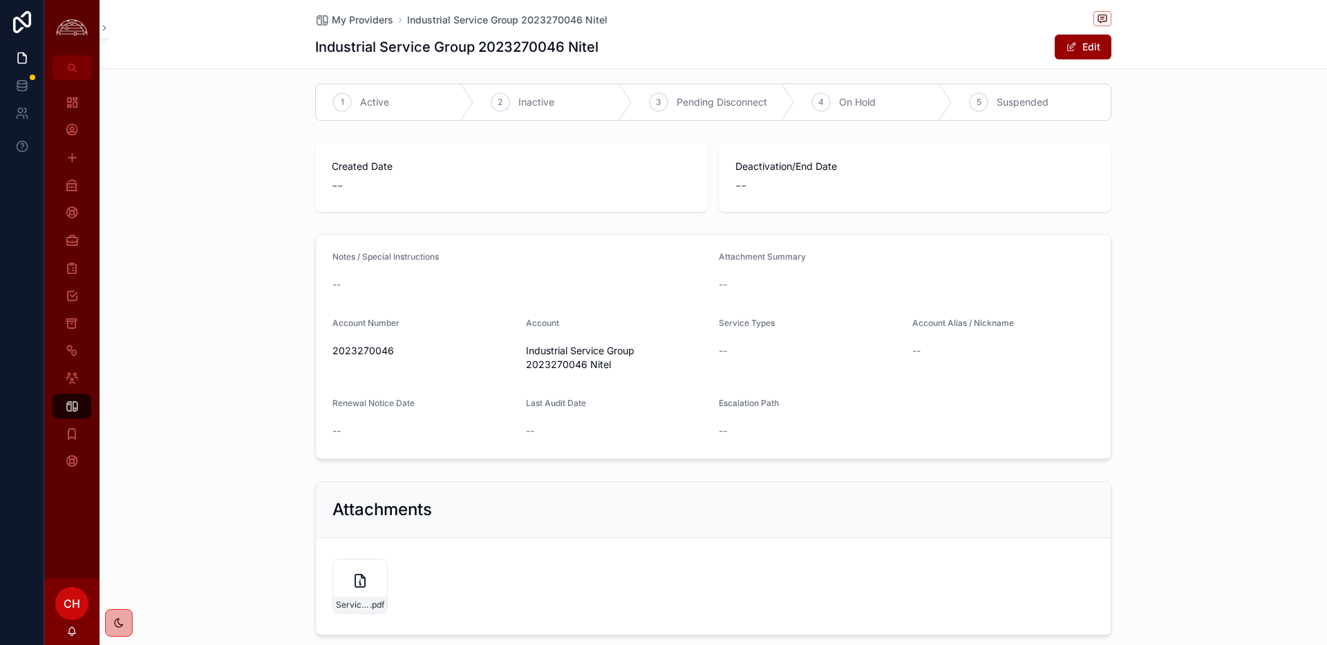
click at [1096, 48] on button "Edit" at bounding box center [1083, 47] width 57 height 25
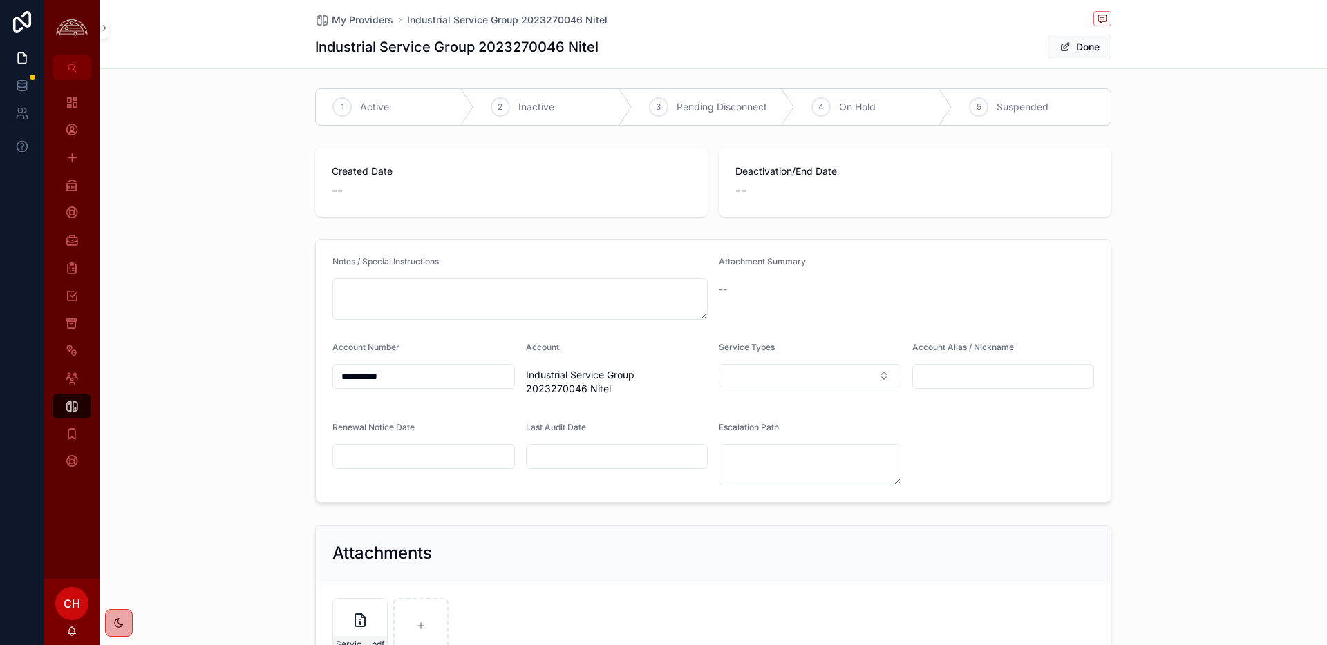
scroll to position [77, 0]
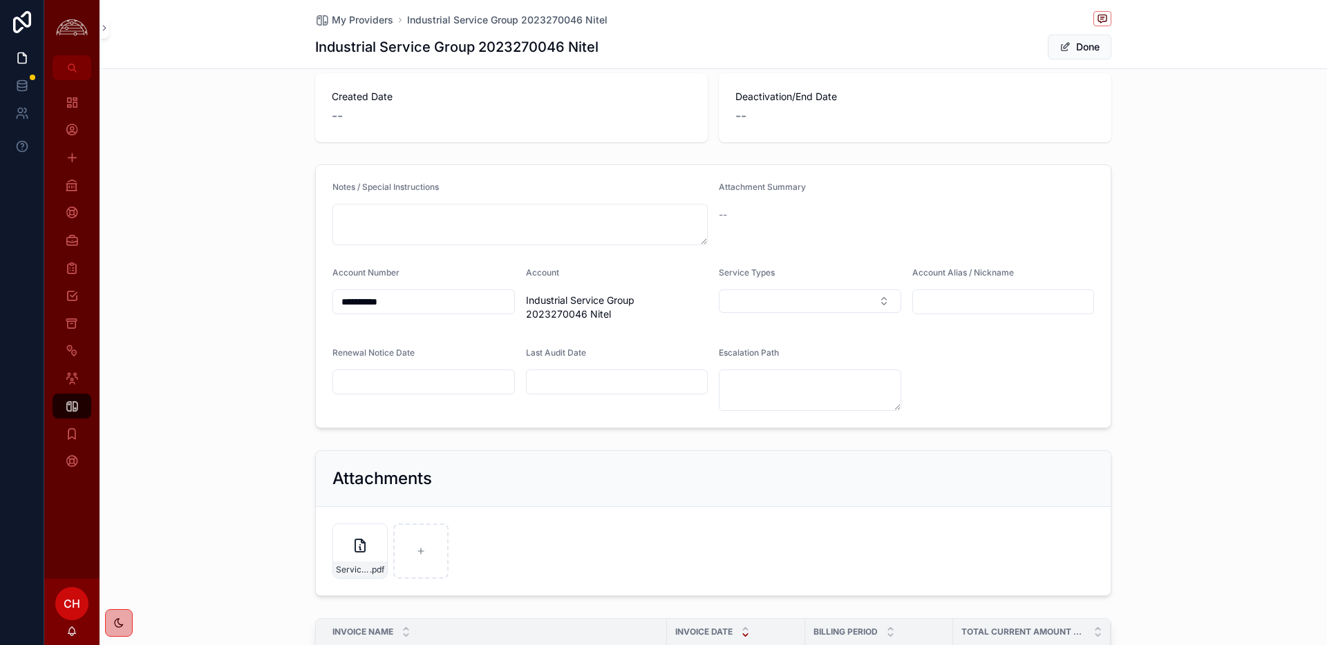
click at [431, 549] on div "scrollable content" at bounding box center [420, 551] width 55 height 55
type input "**********"
click at [1089, 47] on button "Done" at bounding box center [1080, 47] width 64 height 25
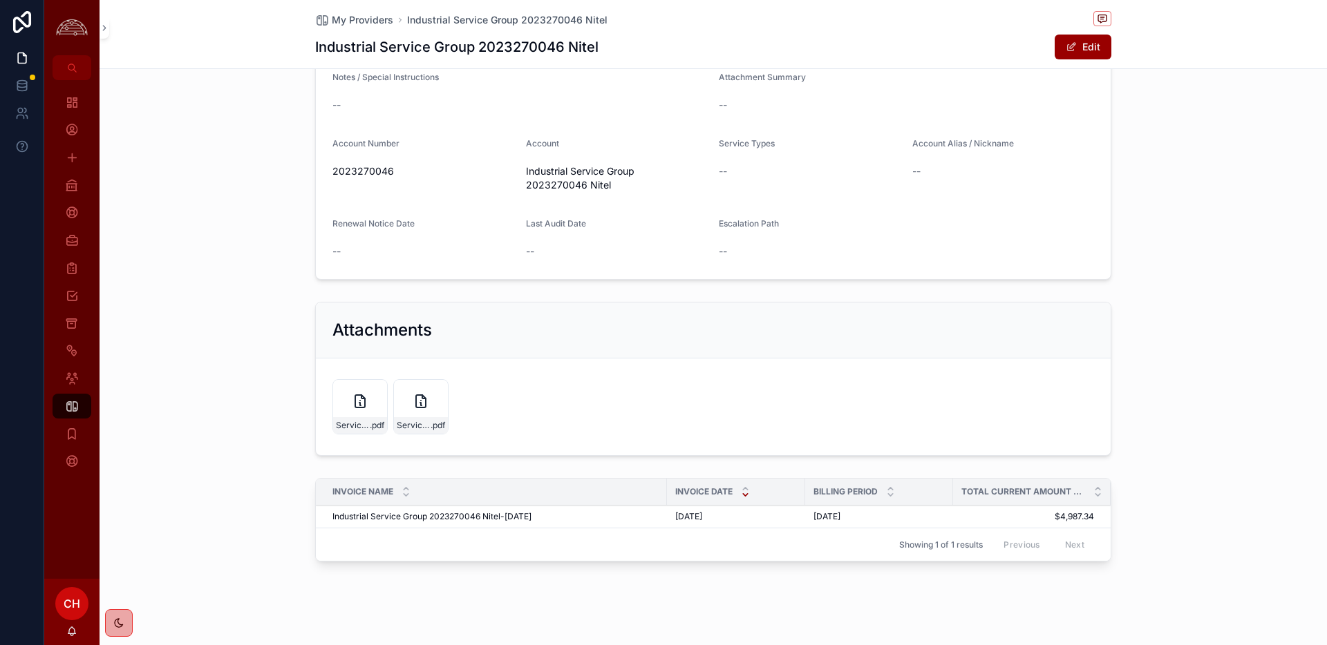
scroll to position [203, 0]
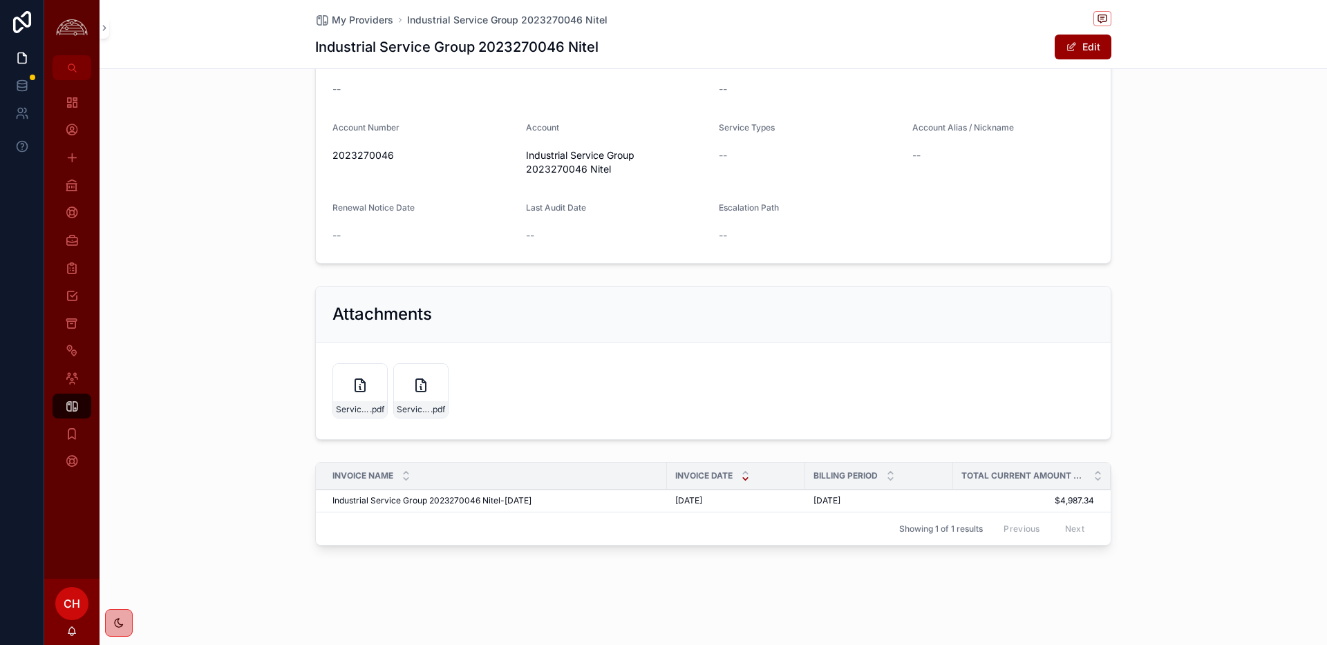
click at [1102, 48] on button "Edit" at bounding box center [1083, 47] width 57 height 25
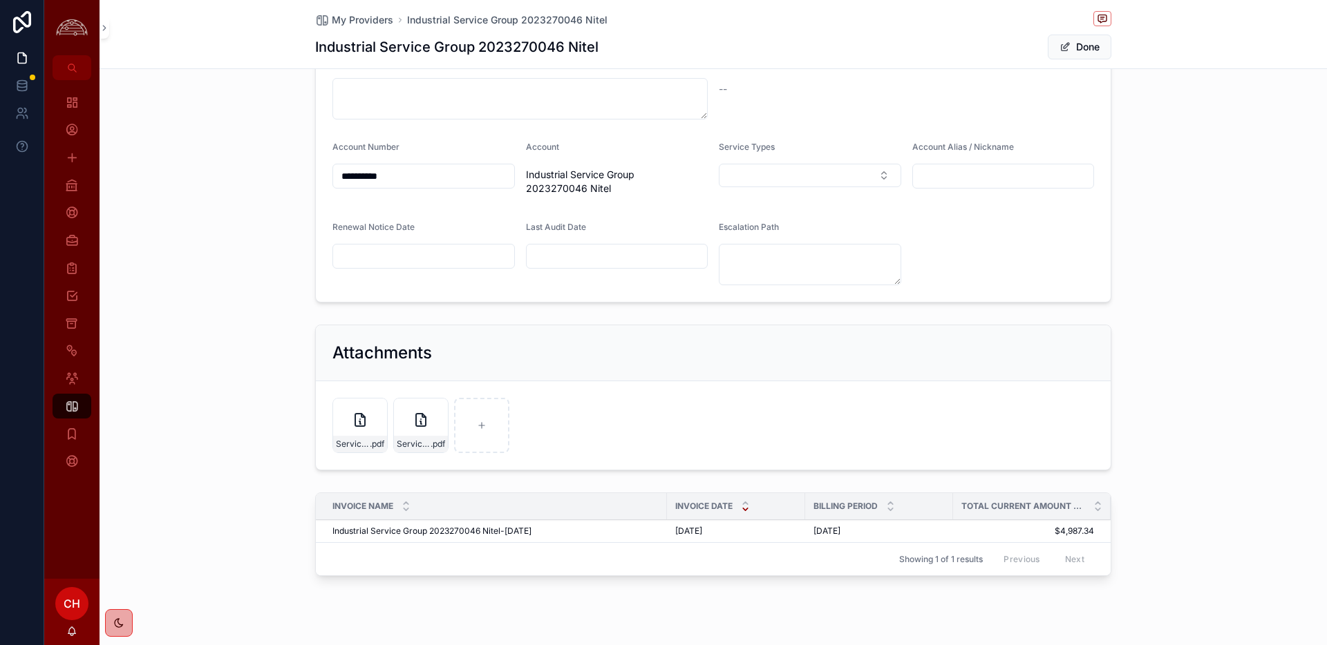
click at [491, 418] on div "scrollable content" at bounding box center [481, 425] width 55 height 55
type input "**********"
click at [68, 187] on icon "scrollable content" at bounding box center [72, 185] width 14 height 14
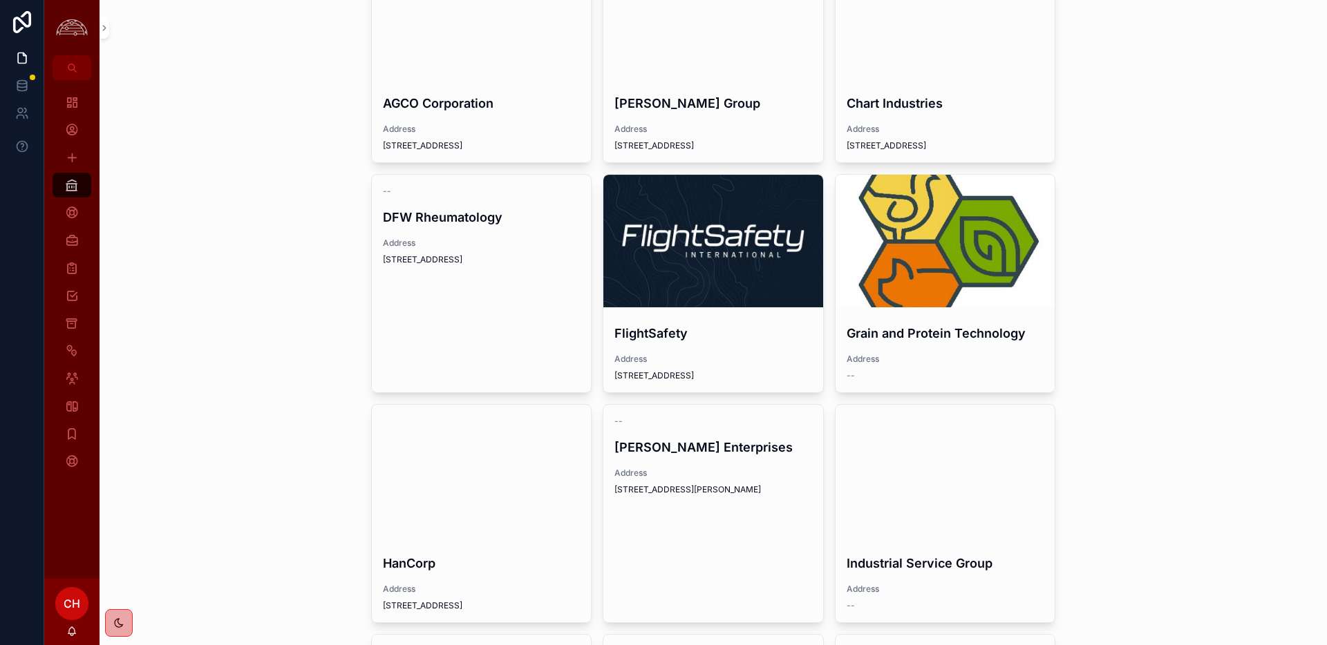
scroll to position [146, 0]
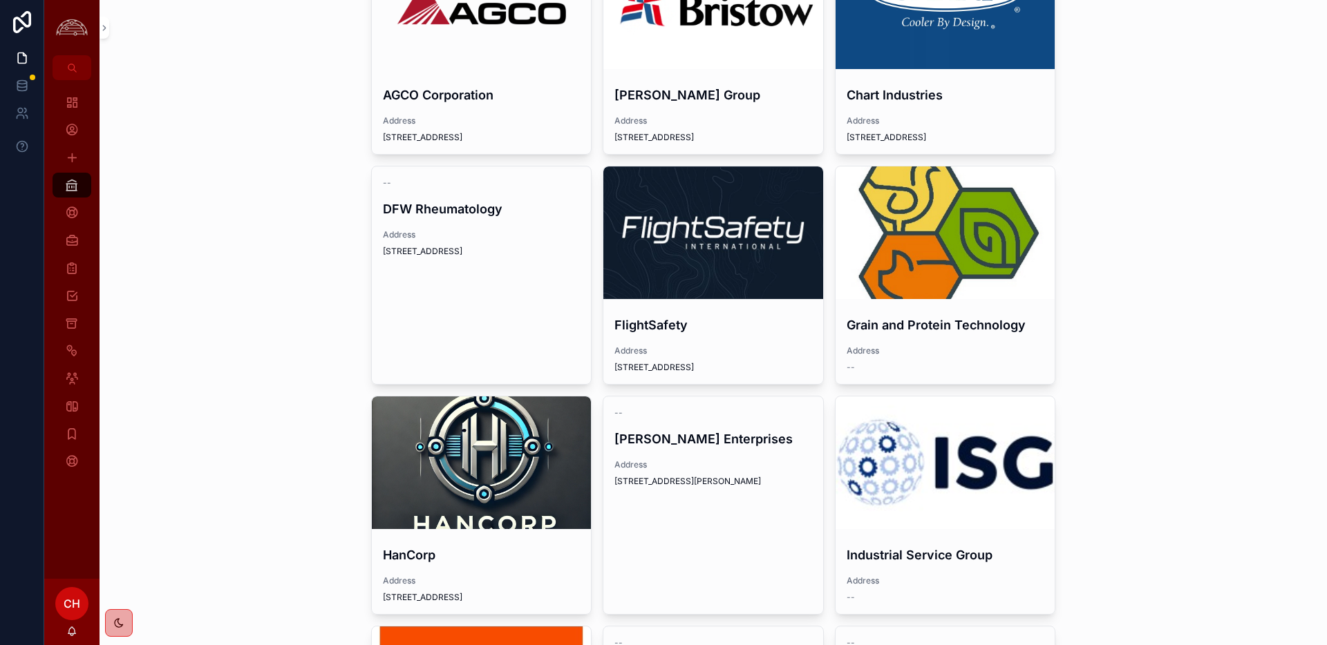
click at [893, 436] on div "scrollable content" at bounding box center [945, 463] width 220 height 133
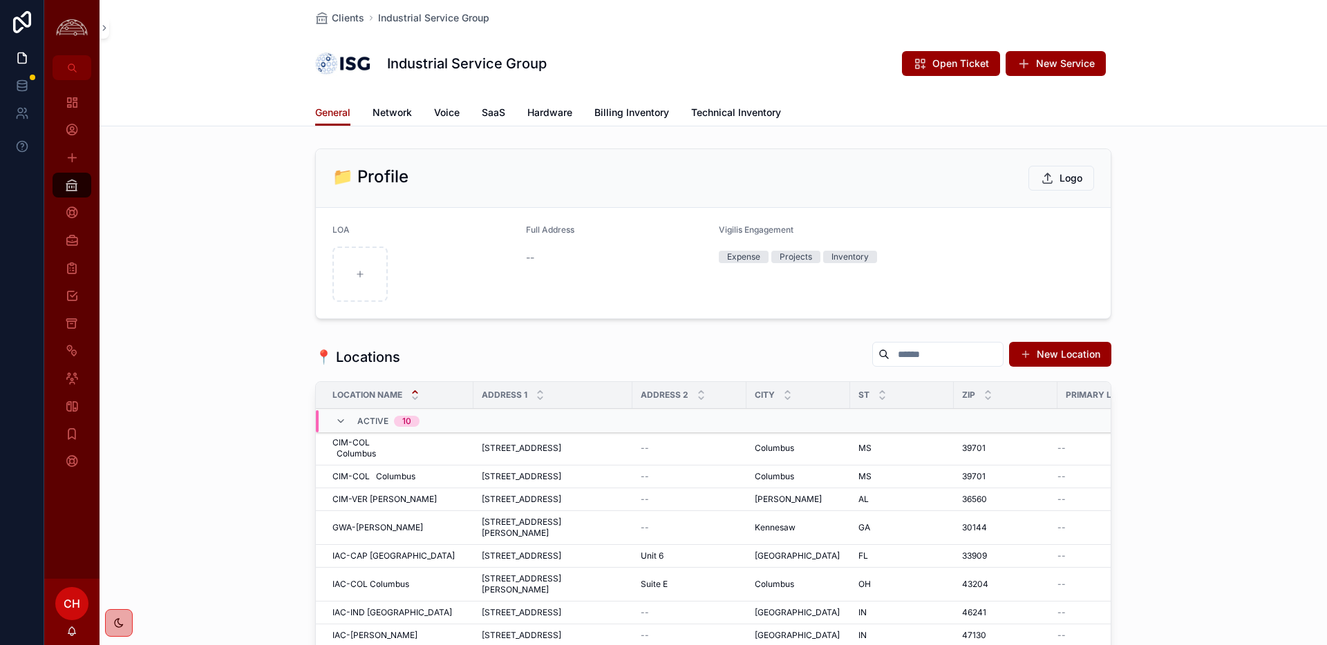
click at [650, 111] on span "Billing Inventory" at bounding box center [631, 113] width 75 height 14
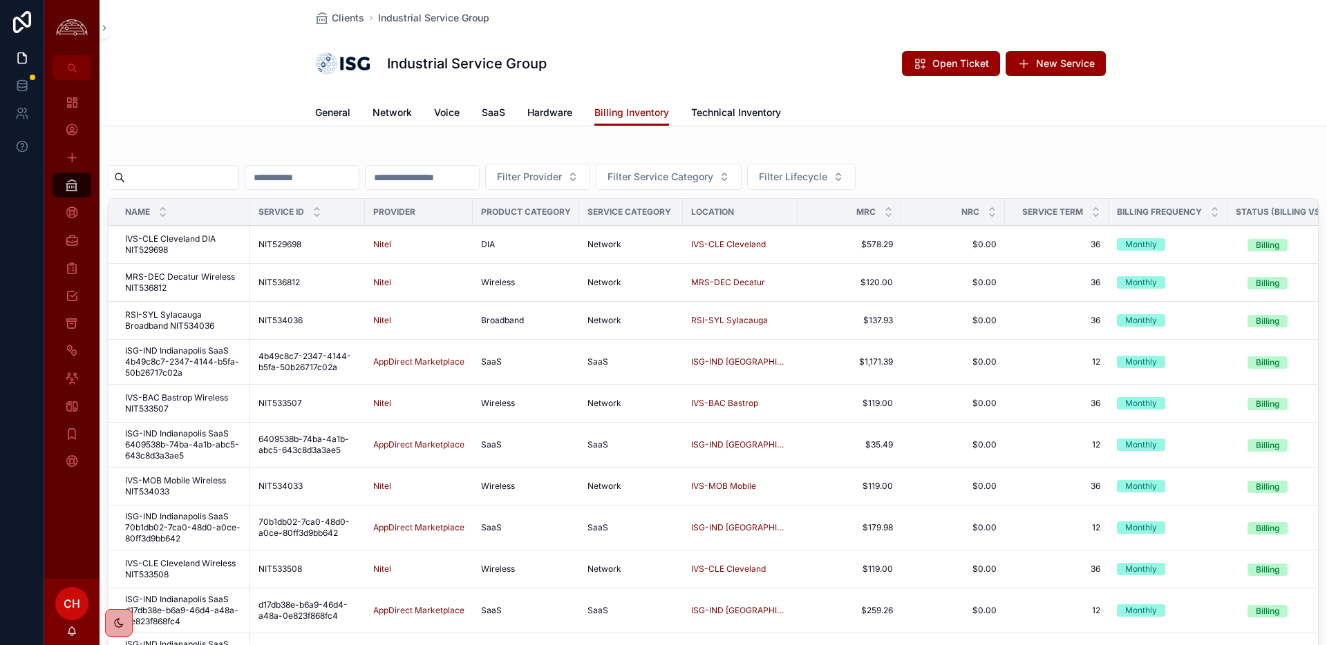
click at [176, 176] on input "scrollable content" at bounding box center [181, 177] width 113 height 19
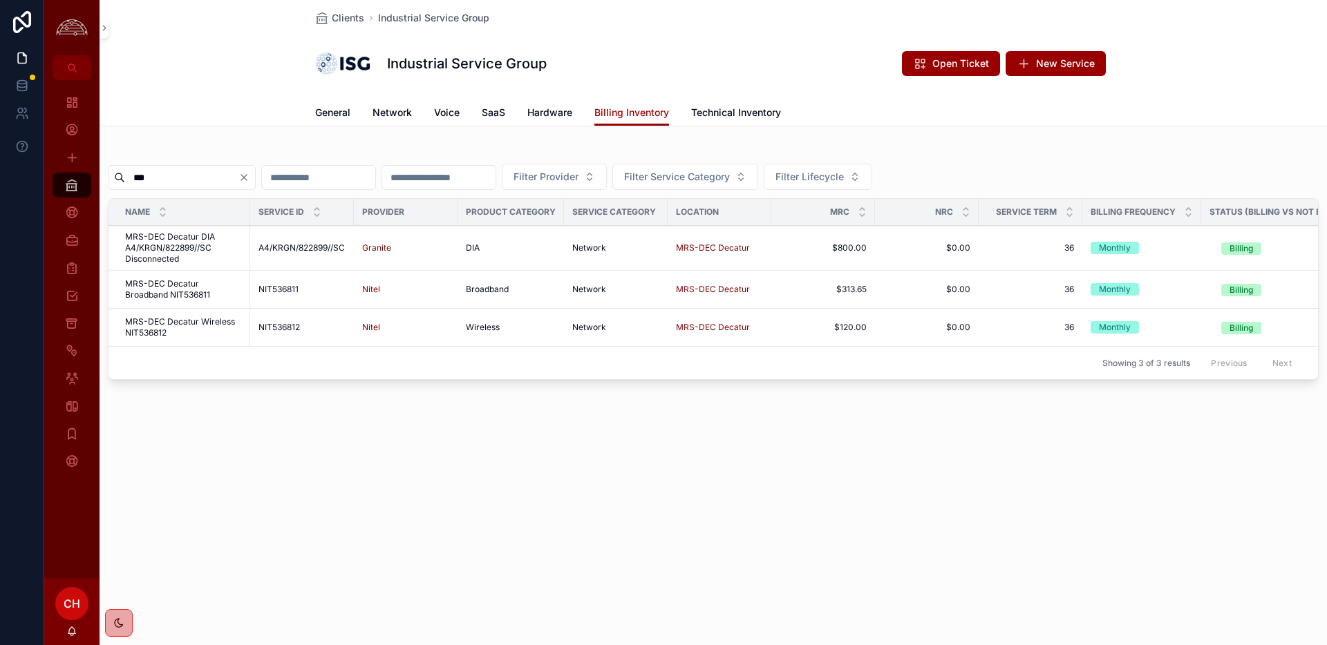
type input "***"
click at [74, 186] on icon "scrollable content" at bounding box center [72, 185] width 14 height 14
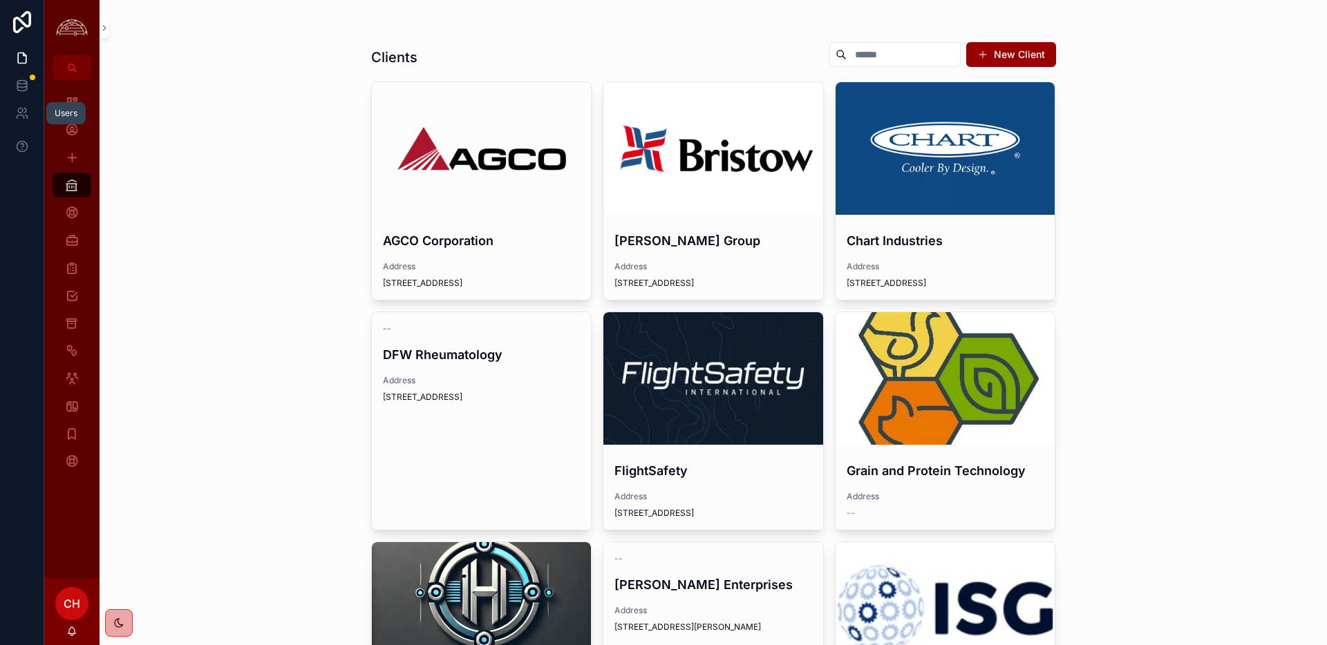
click at [914, 131] on div "scrollable content" at bounding box center [945, 148] width 220 height 133
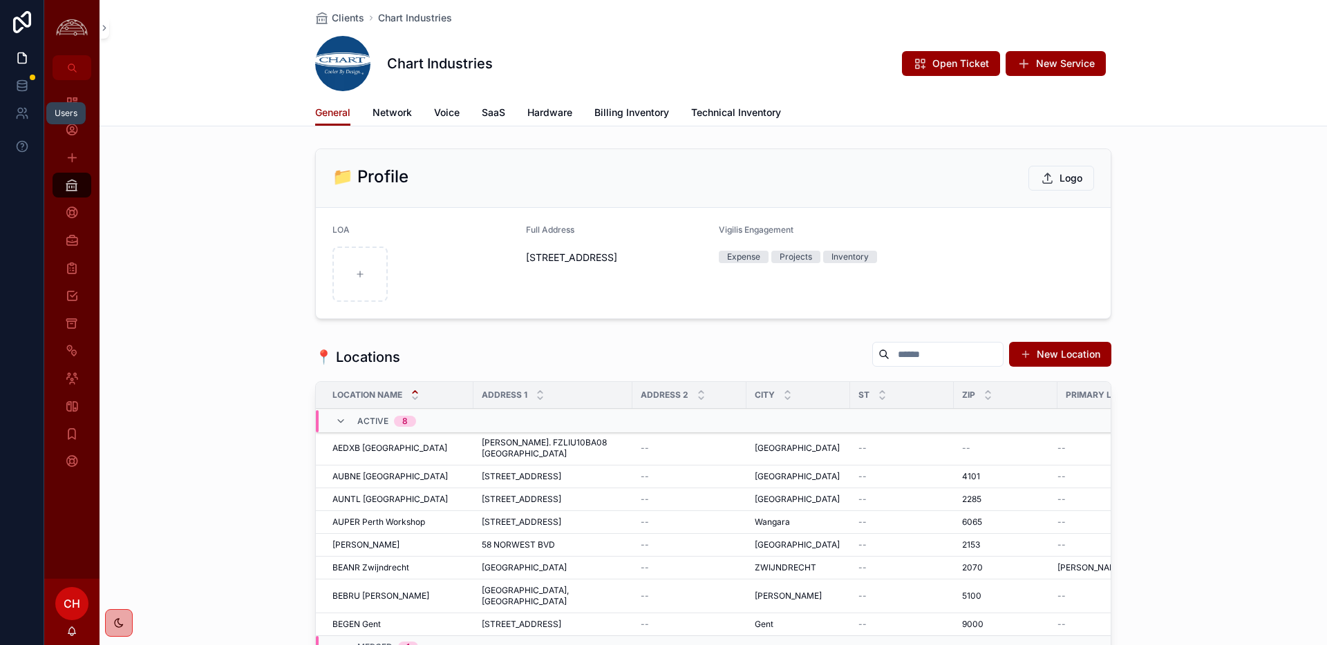
click at [401, 108] on span "Network" at bounding box center [391, 113] width 39 height 14
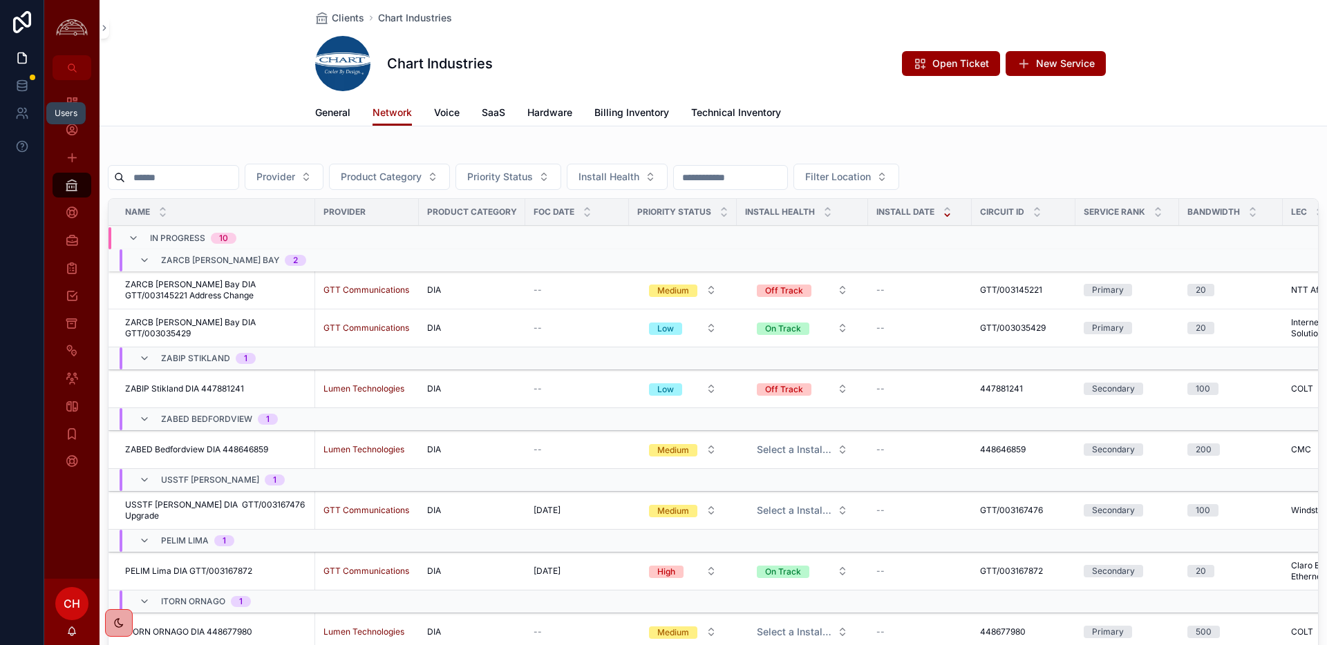
click at [625, 112] on span "Billing Inventory" at bounding box center [631, 113] width 75 height 14
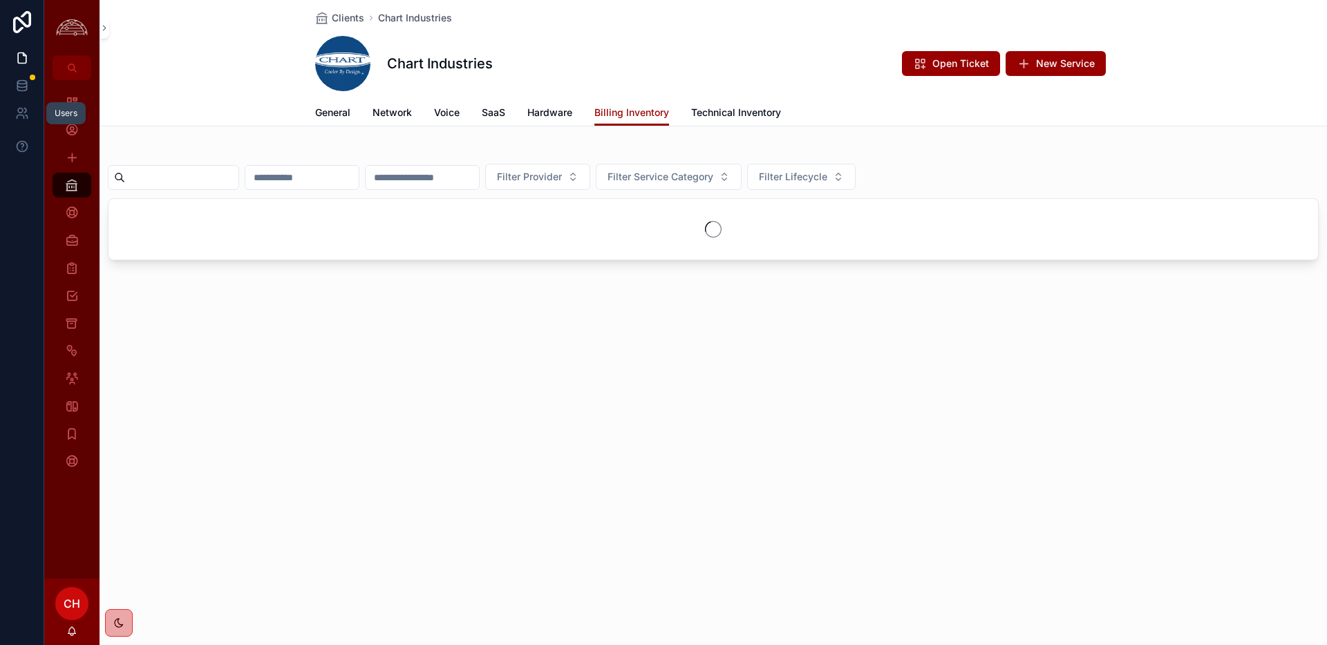
click at [208, 181] on input "scrollable content" at bounding box center [181, 177] width 113 height 19
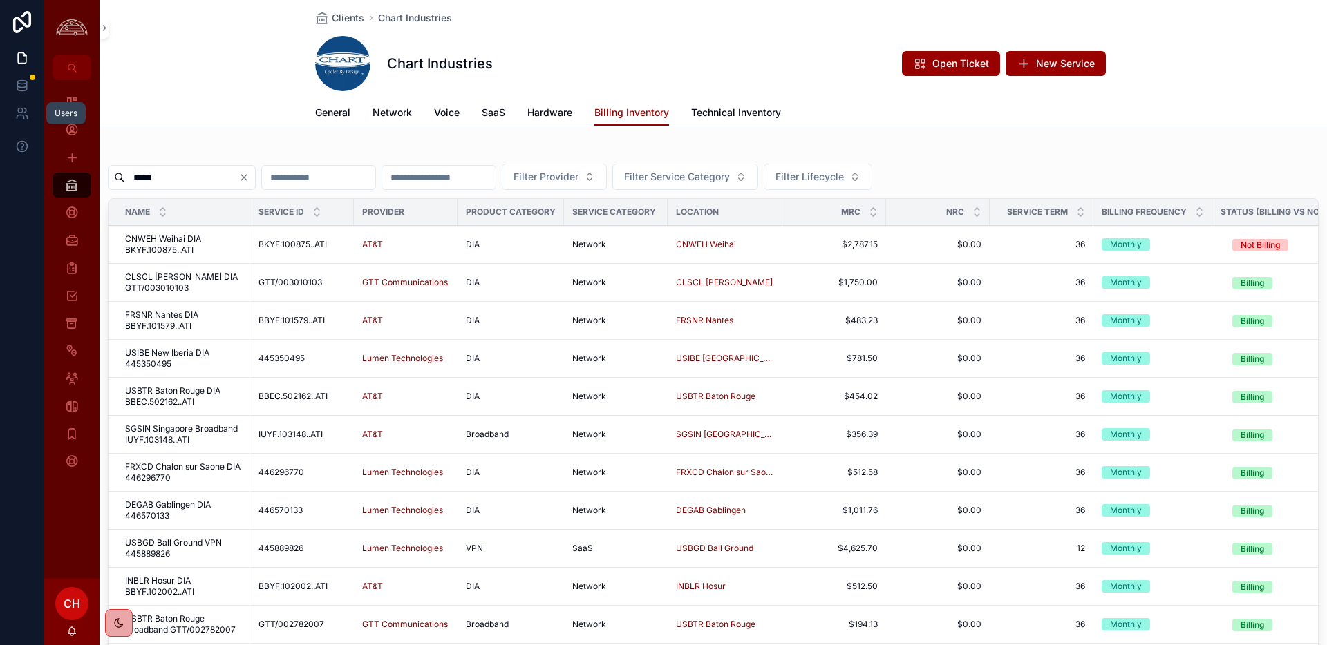
type input "*****"
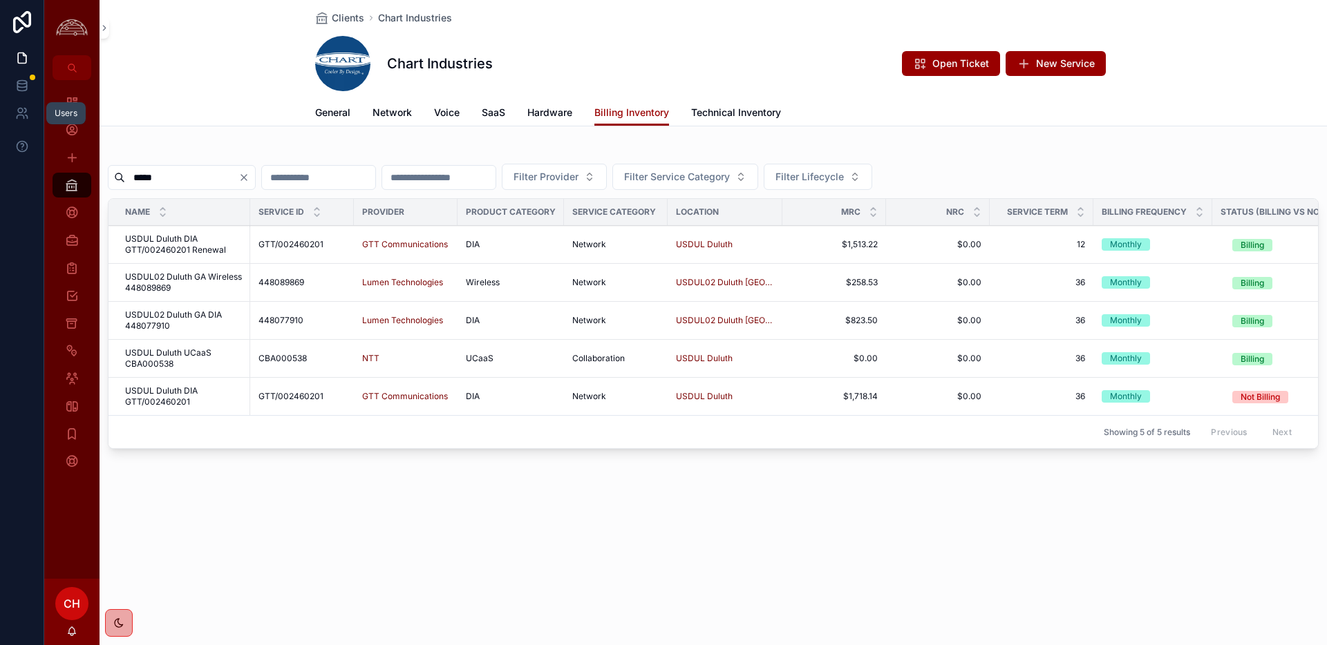
click at [220, 249] on span "USDUL Duluth DIA GTT/002460201 Renewal" at bounding box center [183, 245] width 117 height 22
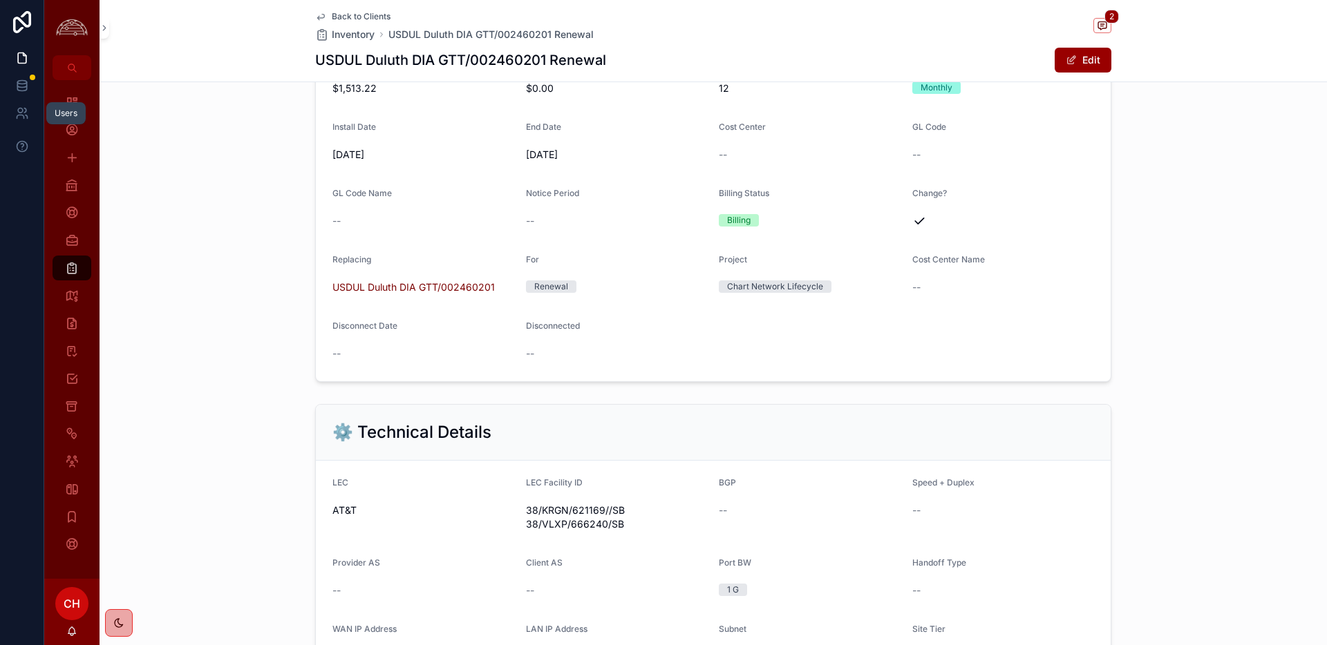
scroll to position [498, 0]
click at [364, 301] on form "MRC $1,513.22 NRC $0.00 Service Term 12 Billing Frequency Monthly Install Date …" at bounding box center [713, 208] width 795 height 343
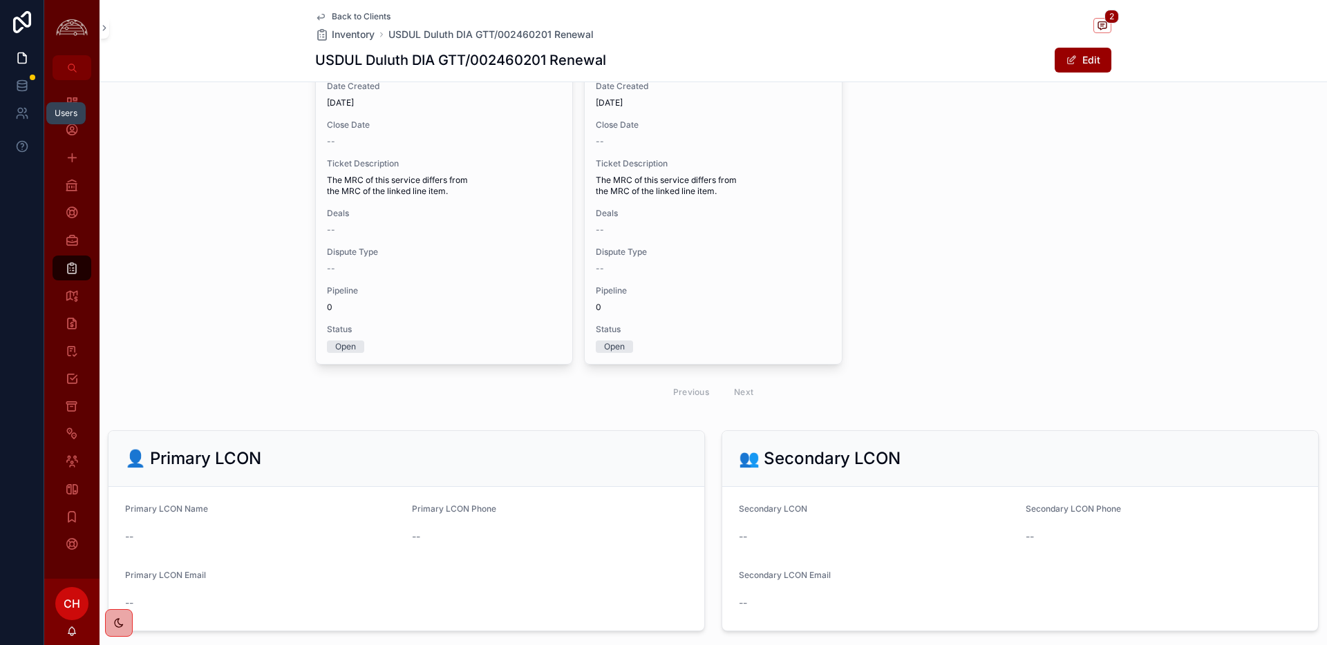
scroll to position [1522, 0]
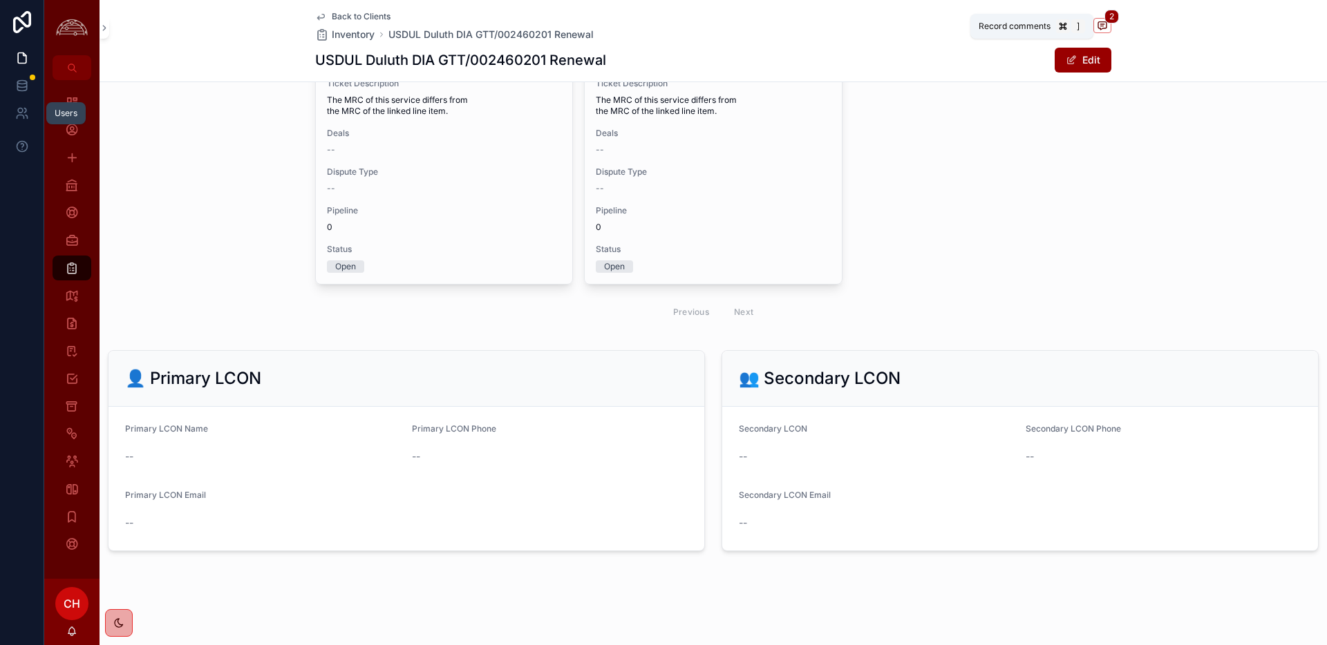
click at [1106, 27] on icon "scrollable content" at bounding box center [1102, 25] width 8 height 8
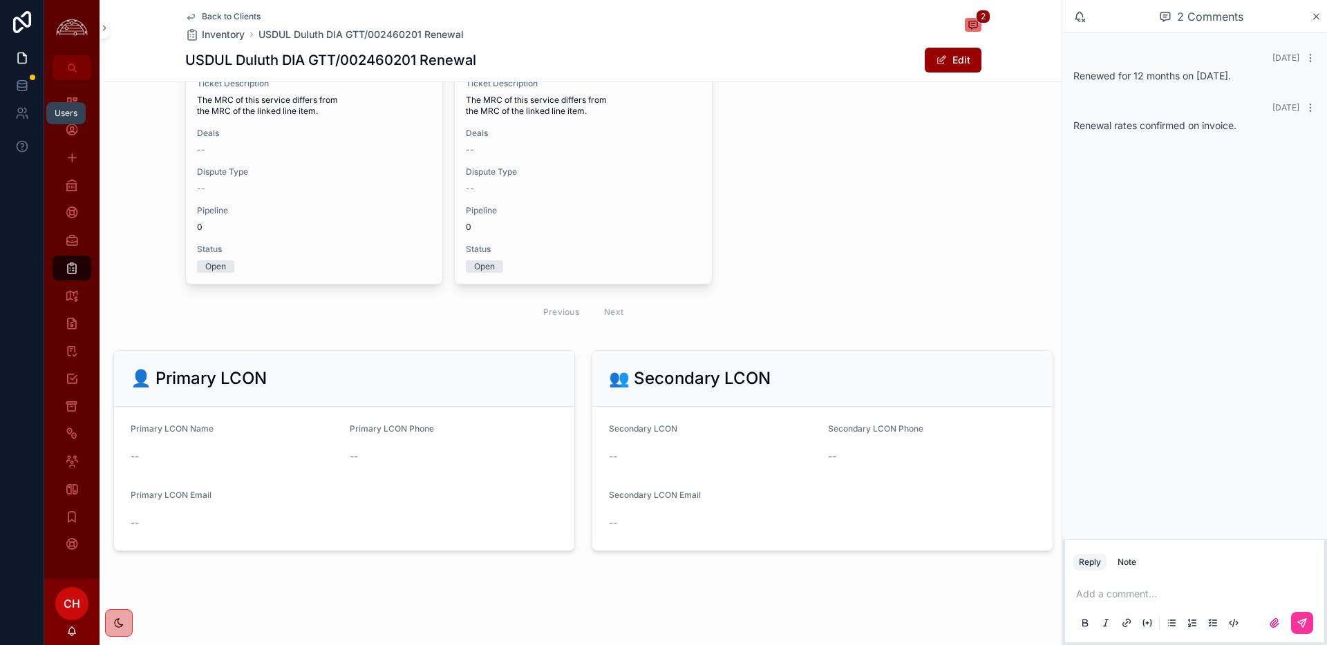
click at [1319, 18] on icon "scrollable content" at bounding box center [1316, 16] width 10 height 11
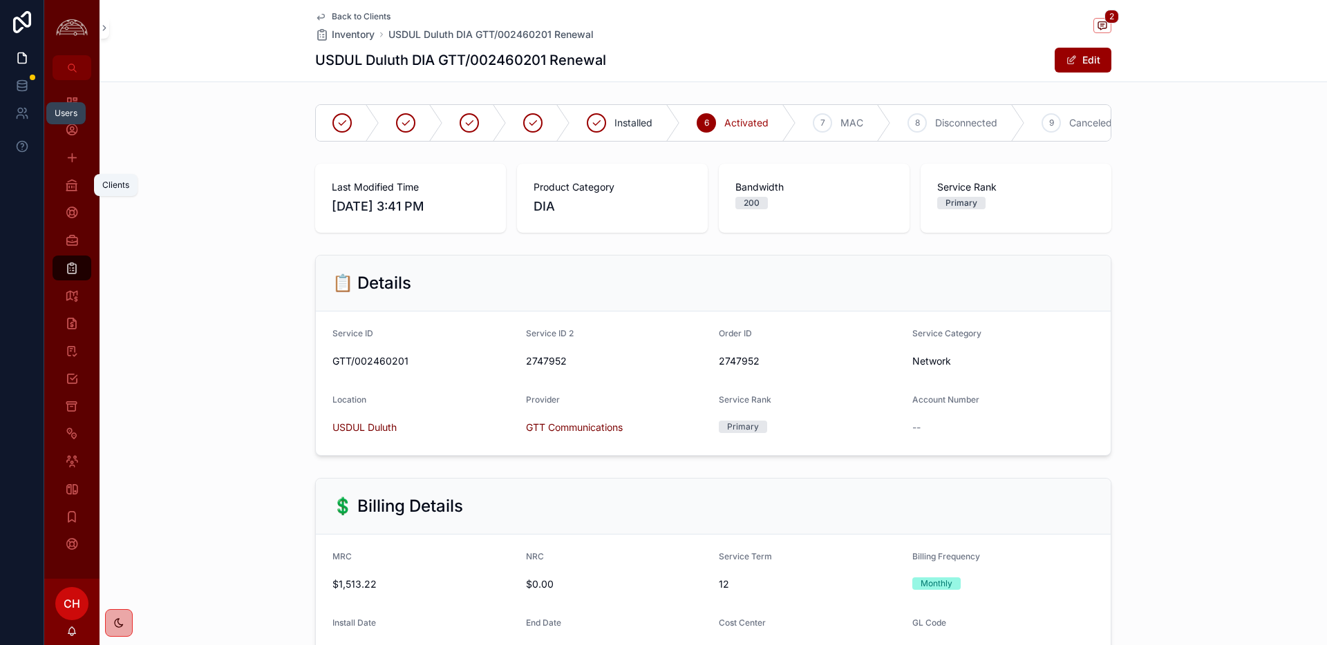
click at [68, 191] on icon "scrollable content" at bounding box center [72, 185] width 14 height 14
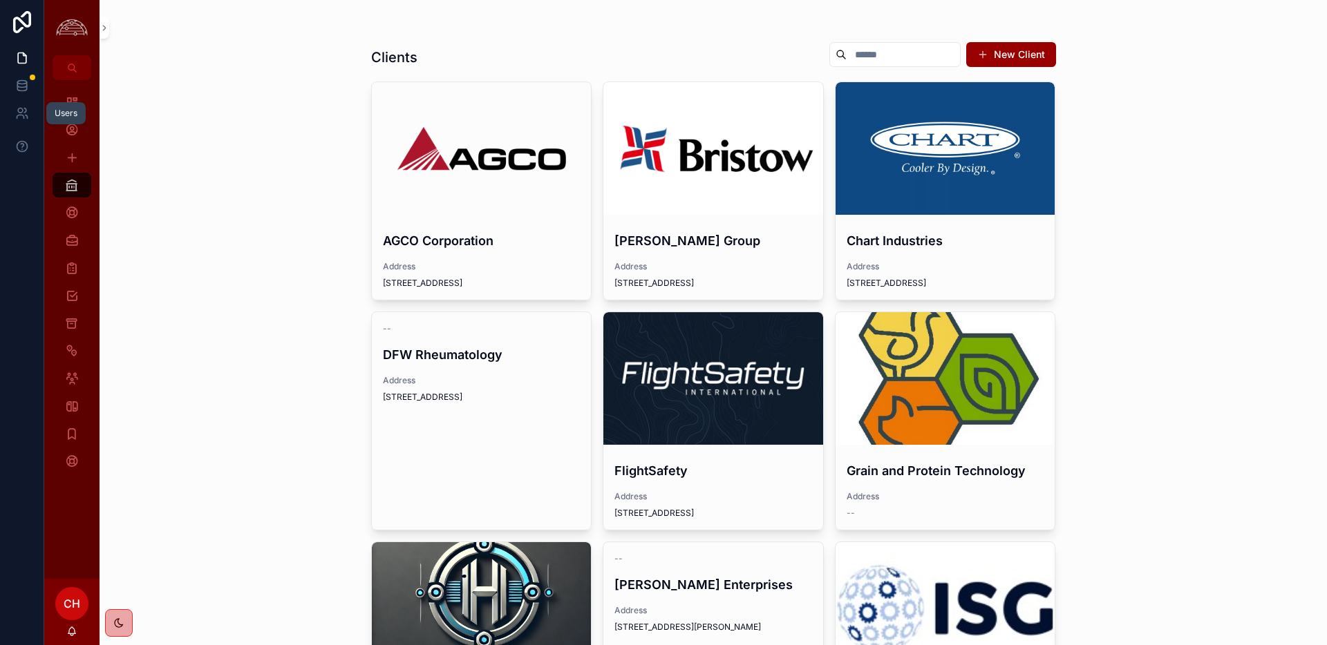
click at [934, 171] on div "scrollable content" at bounding box center [945, 148] width 220 height 133
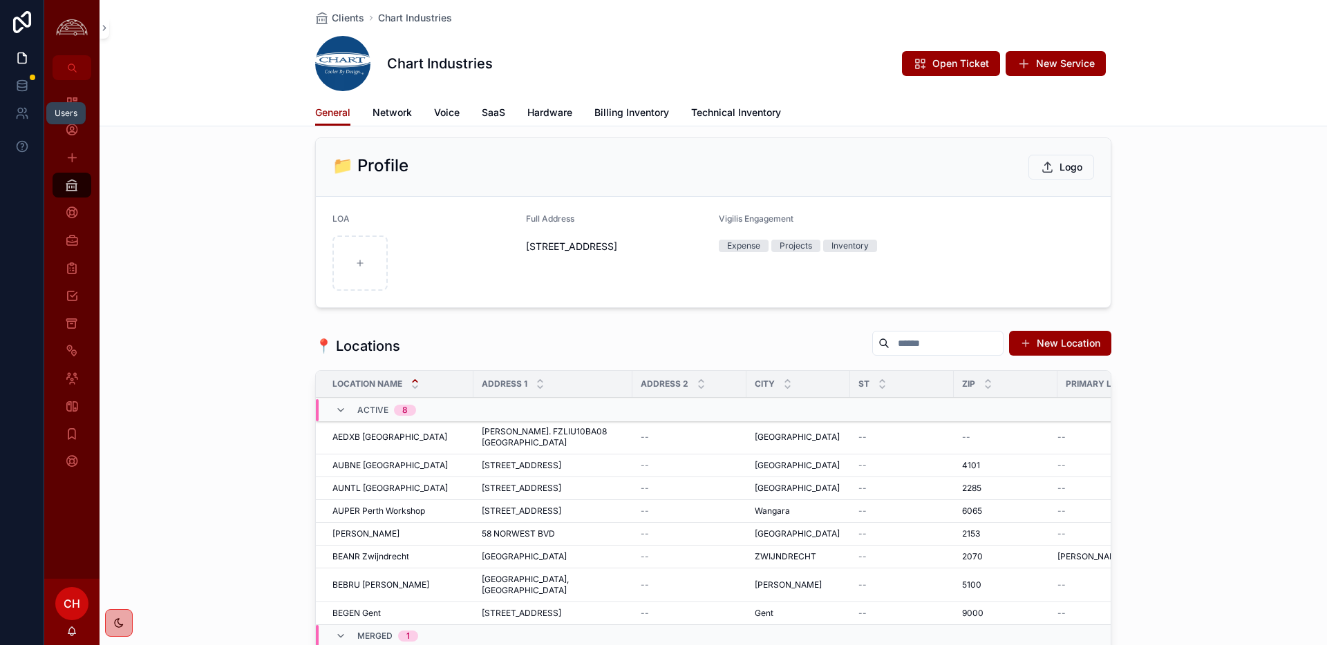
scroll to position [10, 0]
